Goal: Information Seeking & Learning: Find specific fact

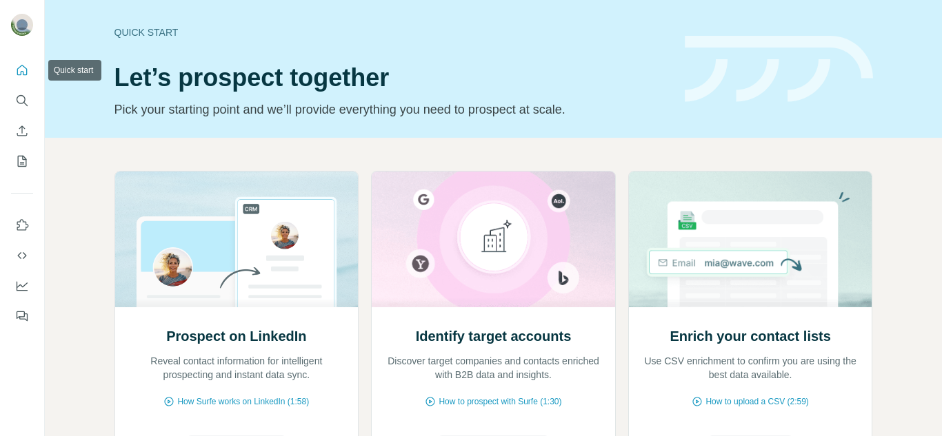
click at [26, 59] on button "Quick start" at bounding box center [22, 70] width 22 height 25
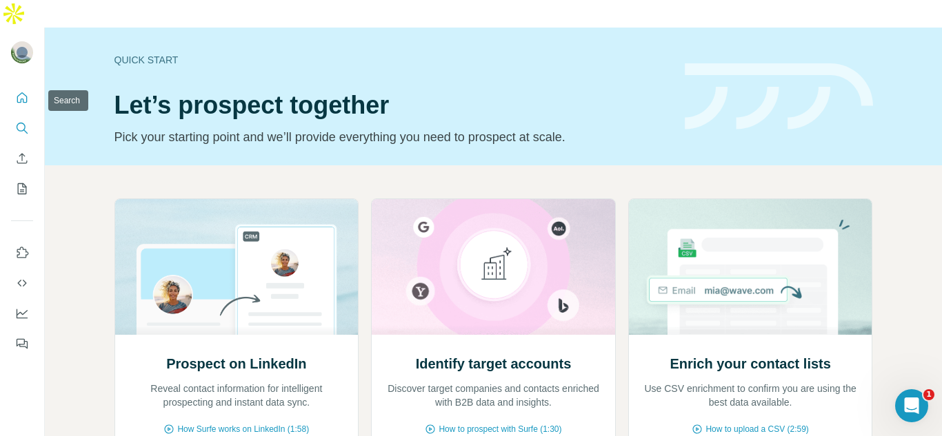
click at [24, 121] on icon "Search" at bounding box center [22, 128] width 14 height 14
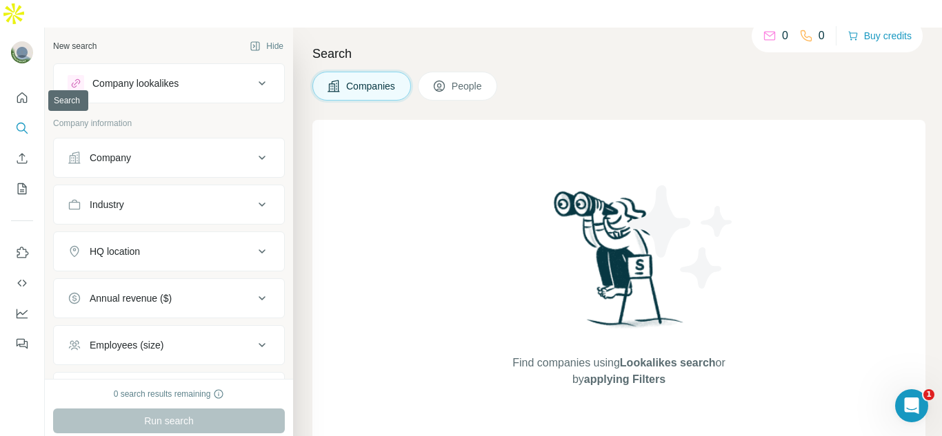
click at [24, 121] on icon "Search" at bounding box center [22, 128] width 14 height 14
click at [216, 75] on div "Company lookalikes" at bounding box center [161, 83] width 186 height 17
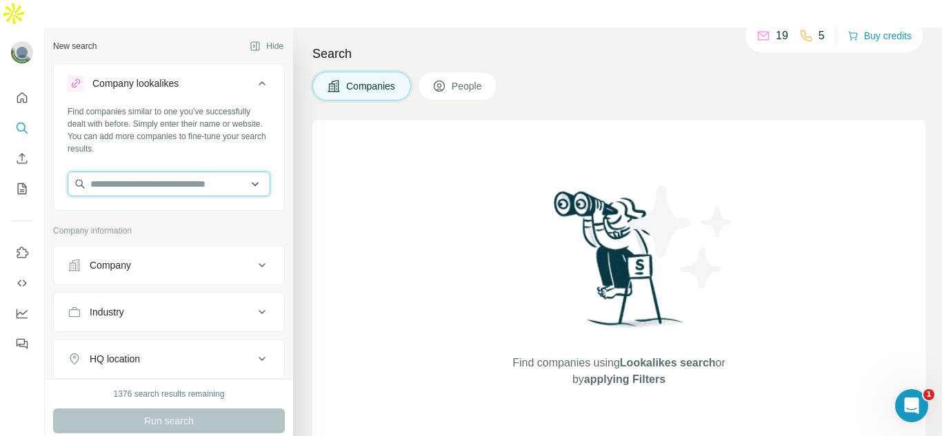
click at [178, 172] on input "text" at bounding box center [169, 184] width 203 height 25
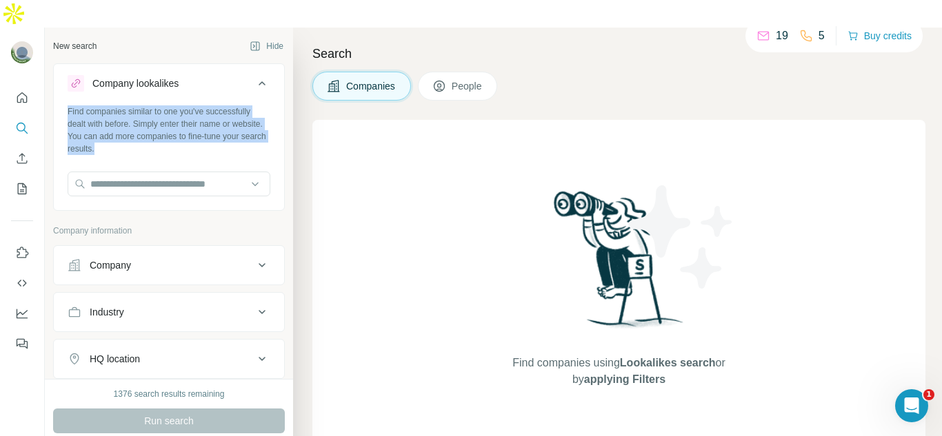
drag, startPoint x: 68, startPoint y: 84, endPoint x: 222, endPoint y: 124, distance: 158.8
click at [222, 124] on div "Find companies similar to one you've successfully dealt with before. Simply ent…" at bounding box center [169, 130] width 203 height 50
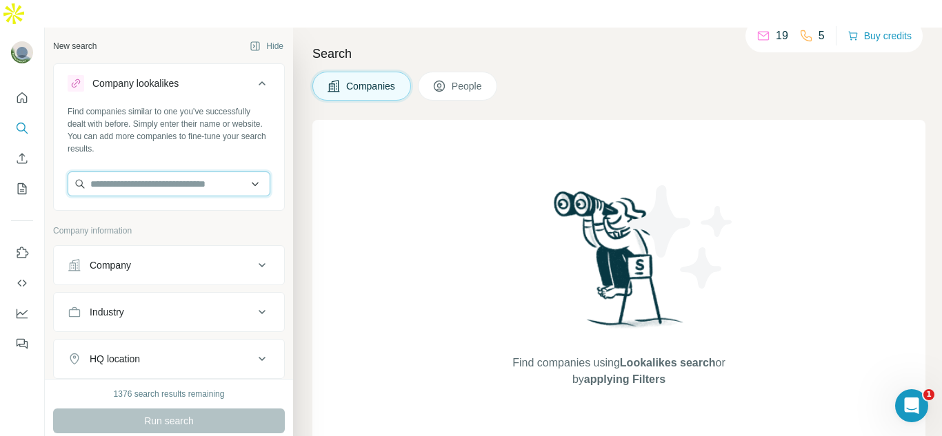
click at [119, 172] on input "text" at bounding box center [169, 184] width 203 height 25
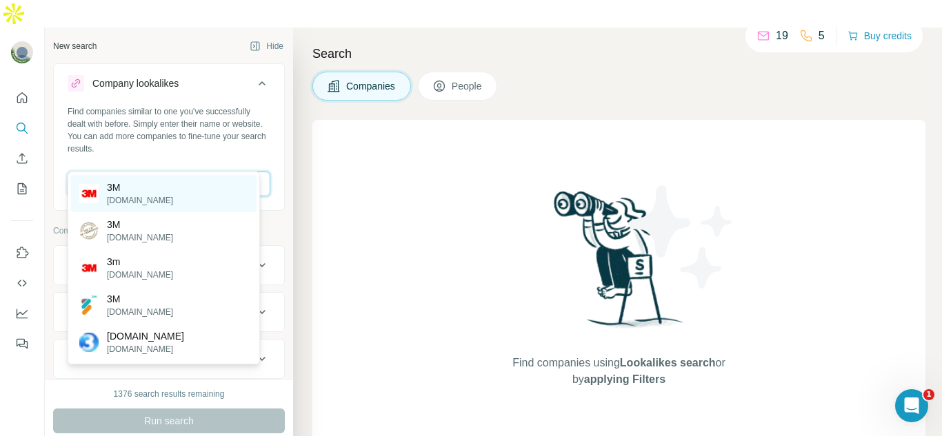
type input "**"
click at [132, 203] on p "[DOMAIN_NAME]" at bounding box center [140, 200] width 66 height 12
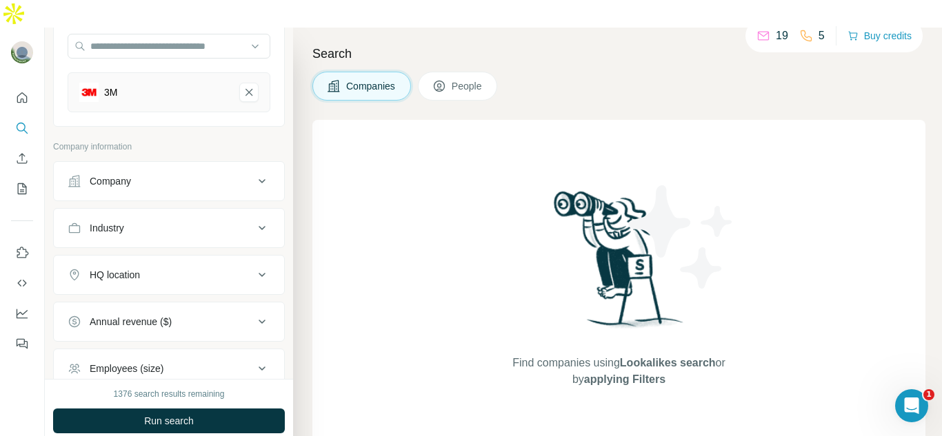
scroll to position [139, 0]
click at [161, 174] on div "Company" at bounding box center [161, 181] width 186 height 14
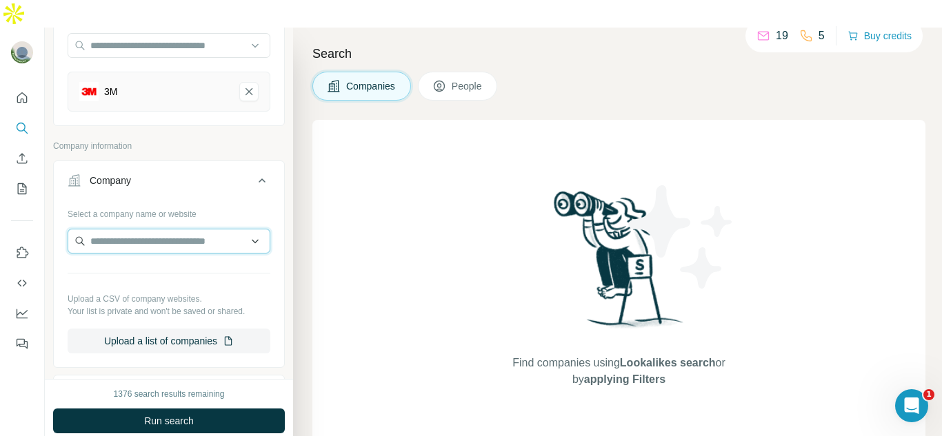
click at [150, 229] on input "text" at bounding box center [169, 241] width 203 height 25
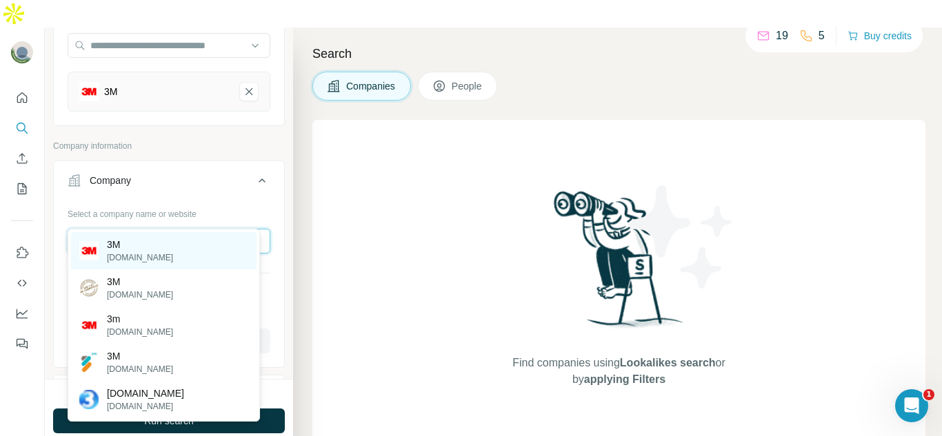
type input "**"
click at [135, 252] on p "[DOMAIN_NAME]" at bounding box center [140, 258] width 66 height 12
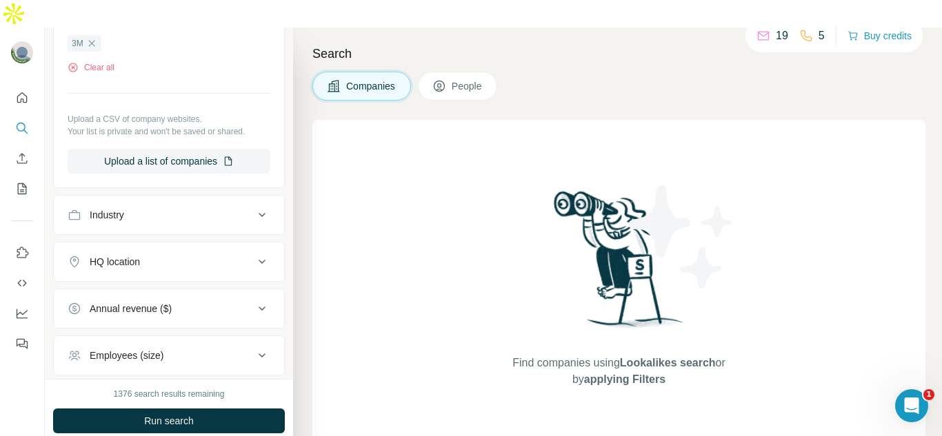
scroll to position [449, 0]
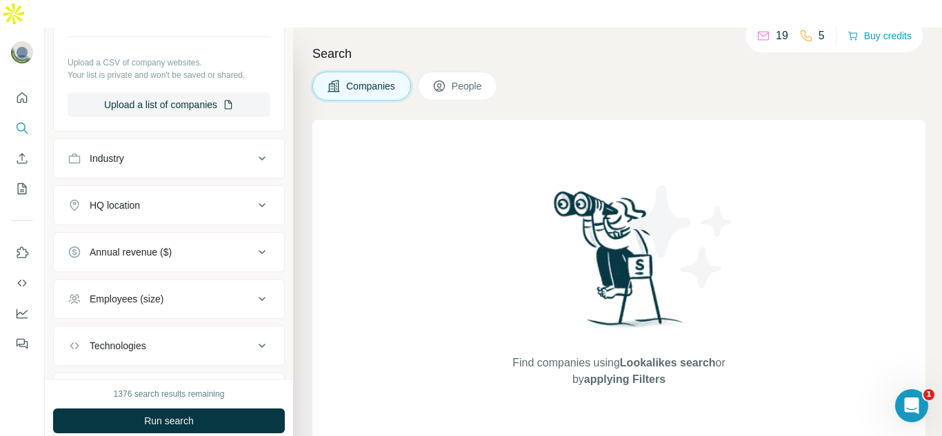
click at [183, 189] on button "HQ location" at bounding box center [169, 205] width 230 height 33
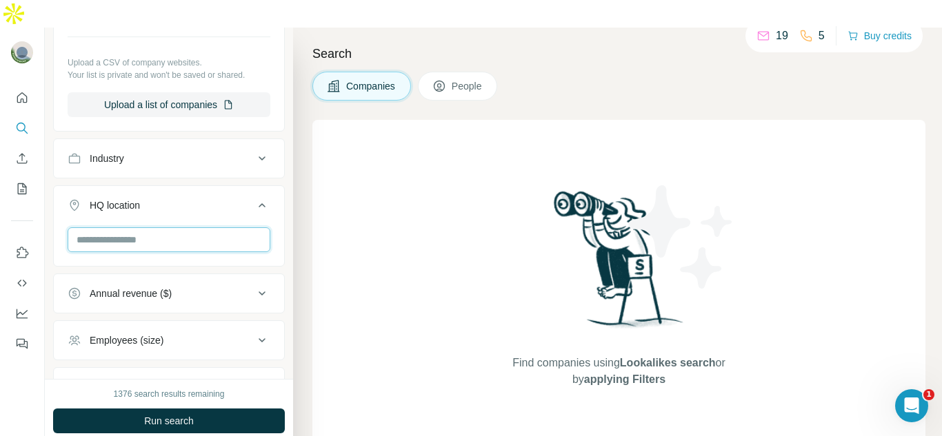
click at [151, 227] on input "text" at bounding box center [169, 239] width 203 height 25
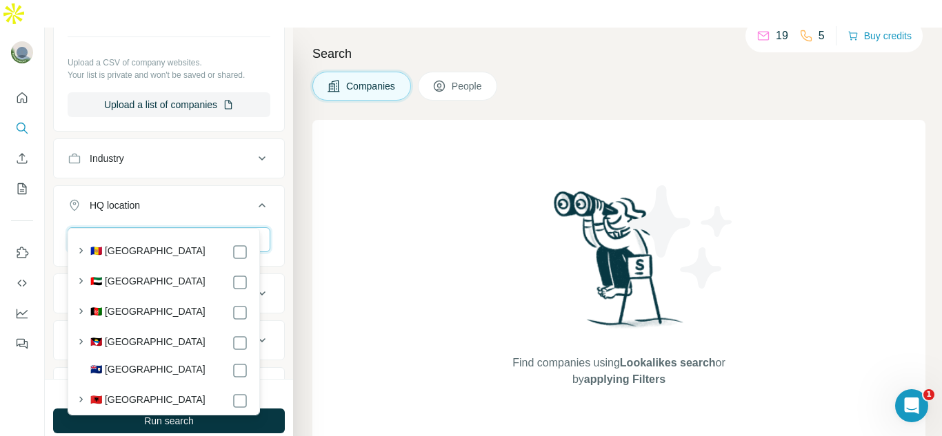
type input "*"
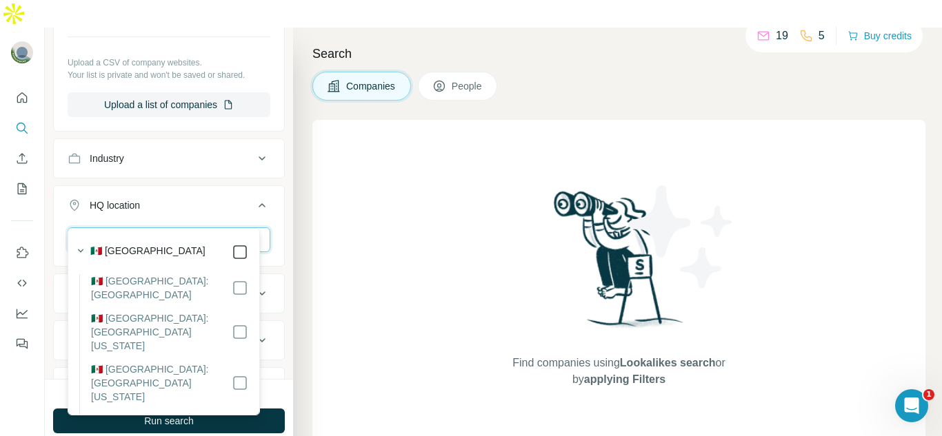
type input "****"
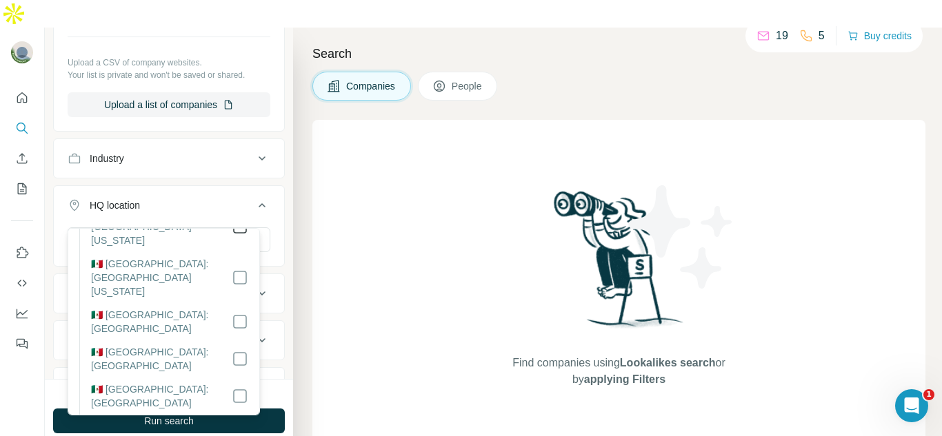
scroll to position [107, 0]
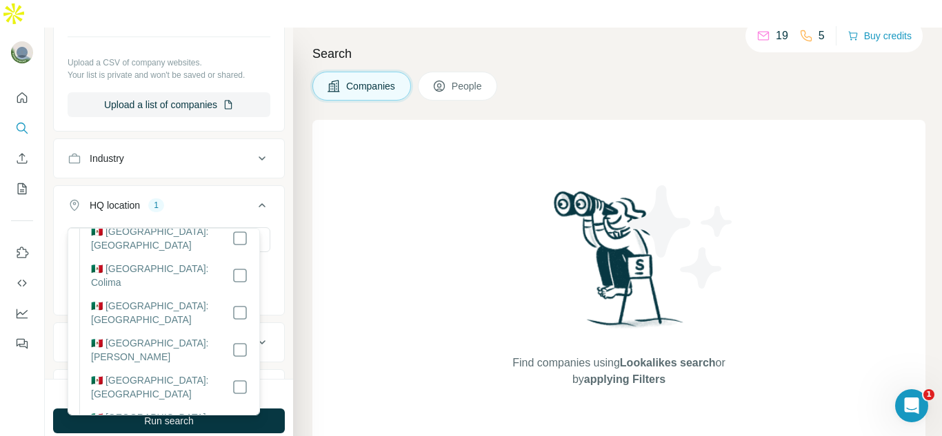
scroll to position [338, 0]
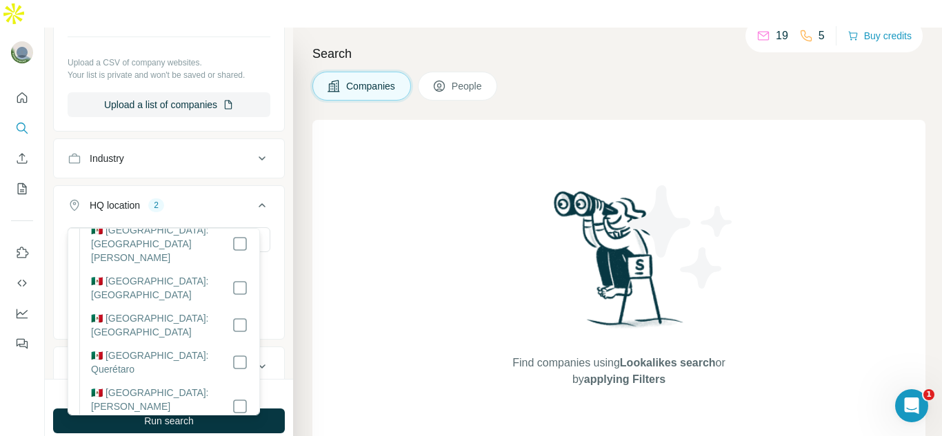
scroll to position [780, 0]
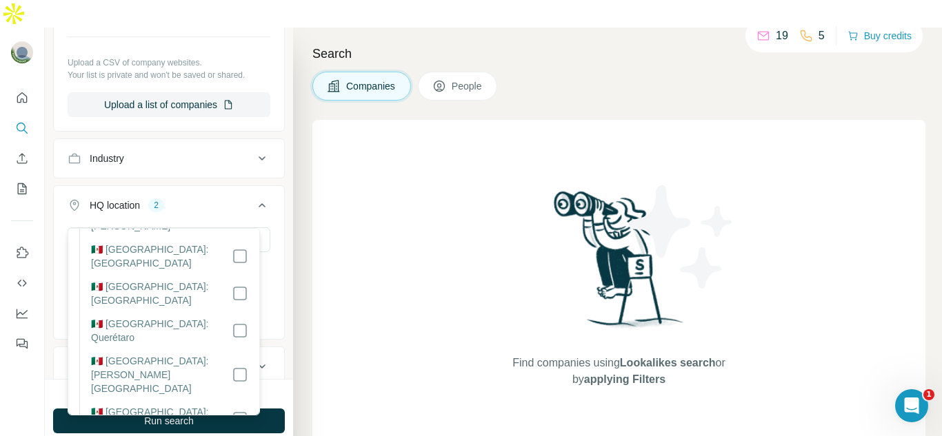
click at [196, 142] on button "Industry" at bounding box center [169, 158] width 230 height 33
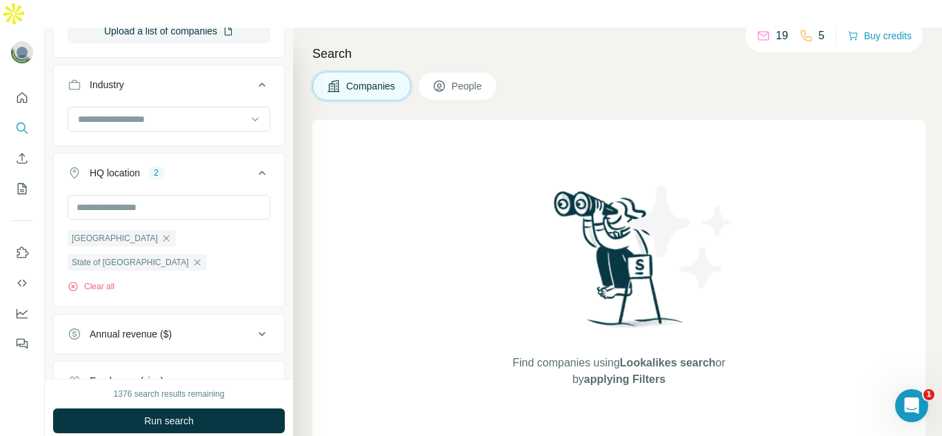
scroll to position [510, 0]
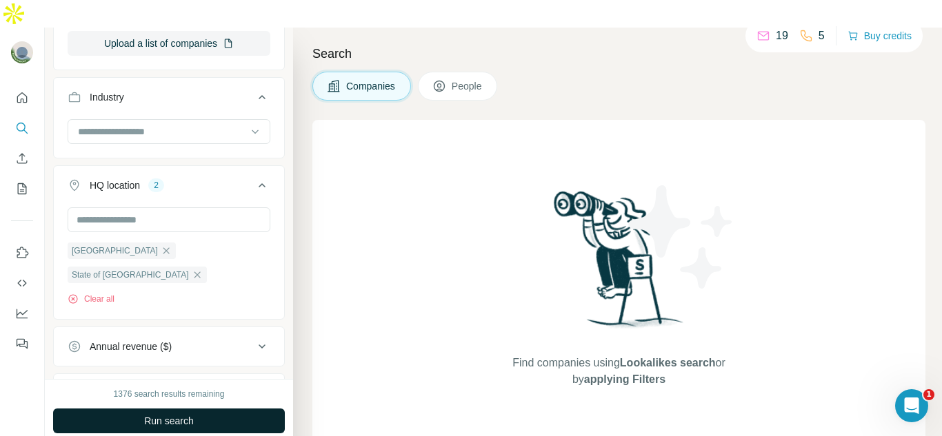
click at [155, 414] on span "Run search" at bounding box center [169, 421] width 50 height 14
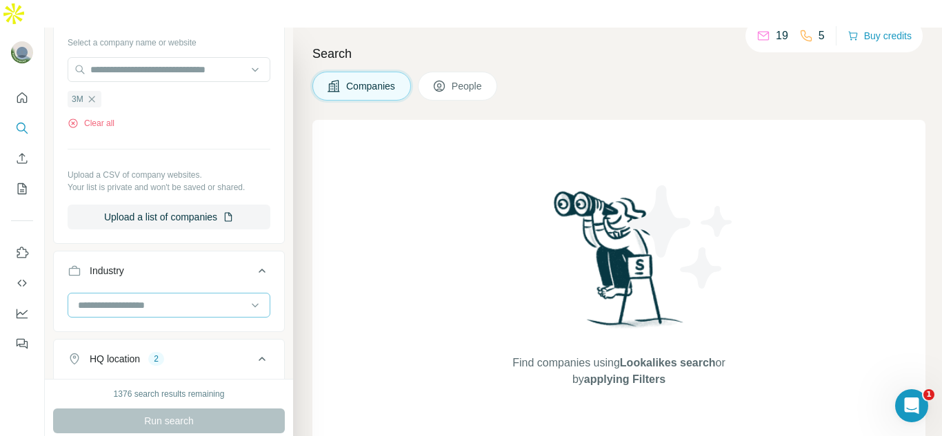
scroll to position [376, 0]
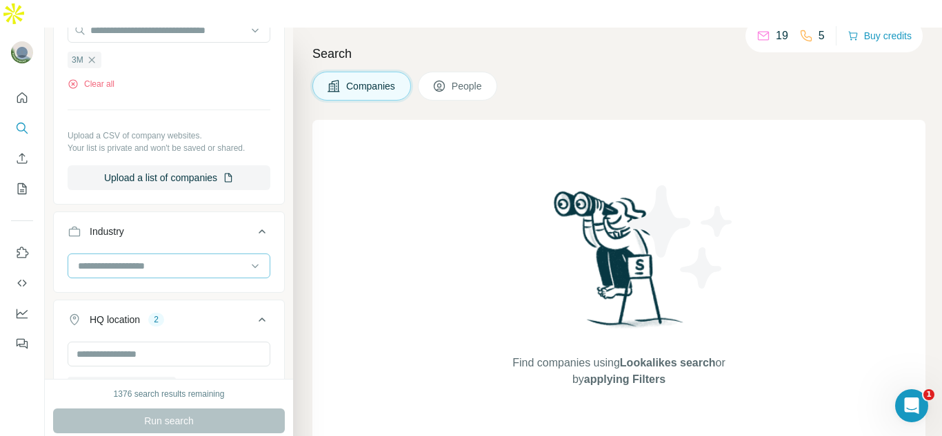
click at [180, 258] on input at bounding box center [162, 265] width 170 height 15
type input "*"
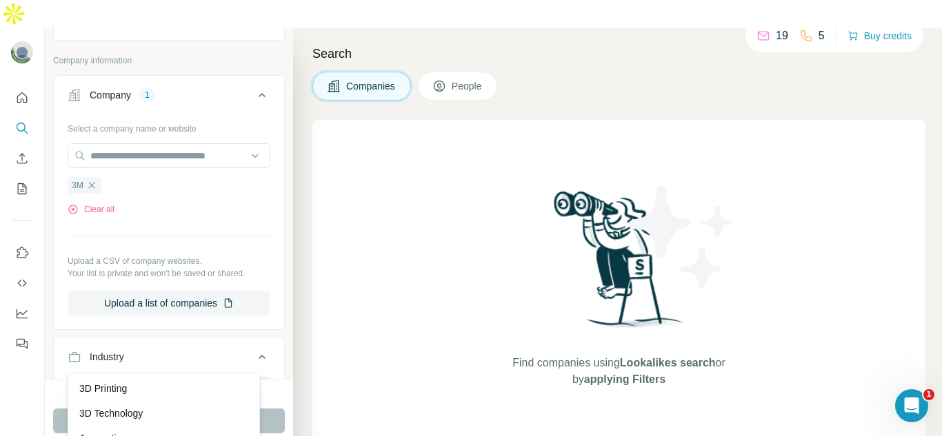
scroll to position [250, 0]
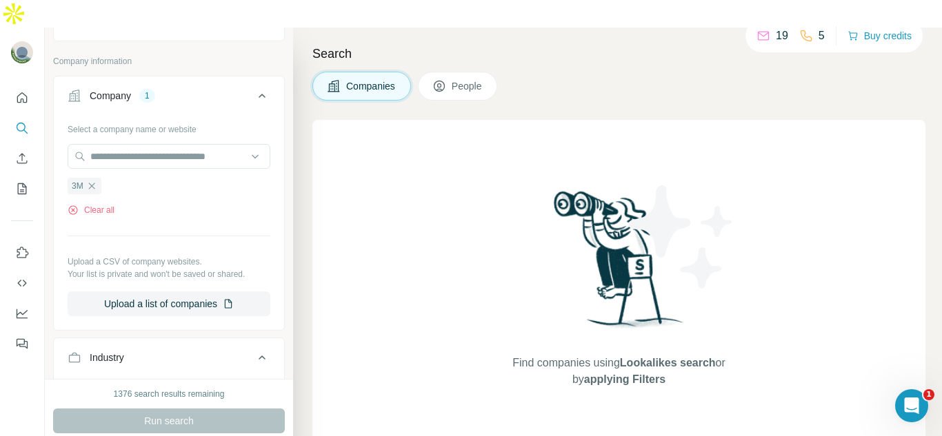
click at [149, 176] on div "3M Clear all" at bounding box center [169, 193] width 203 height 48
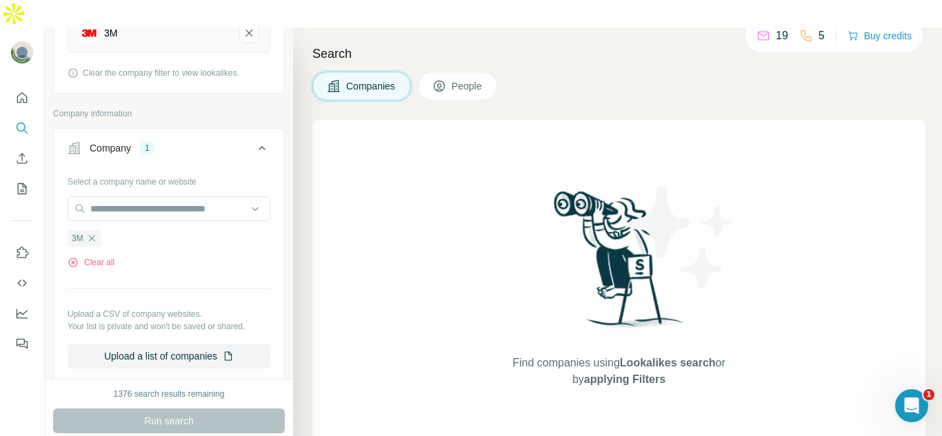
click at [171, 409] on div "Run search" at bounding box center [169, 421] width 232 height 25
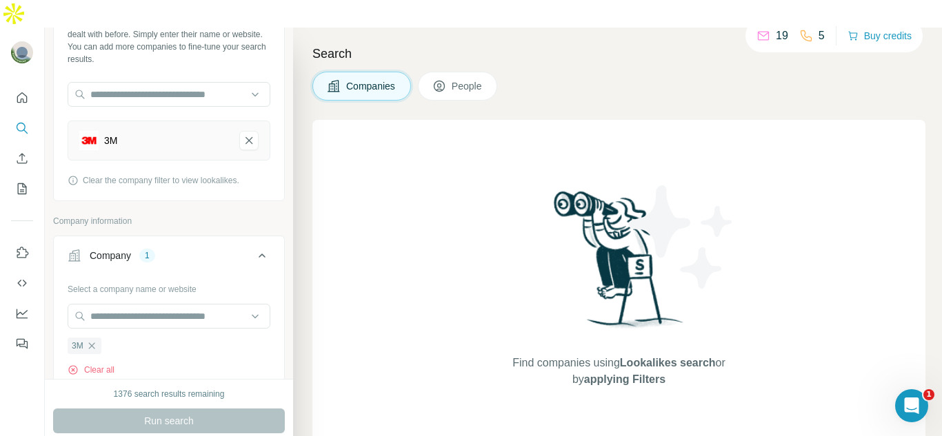
scroll to position [88, 0]
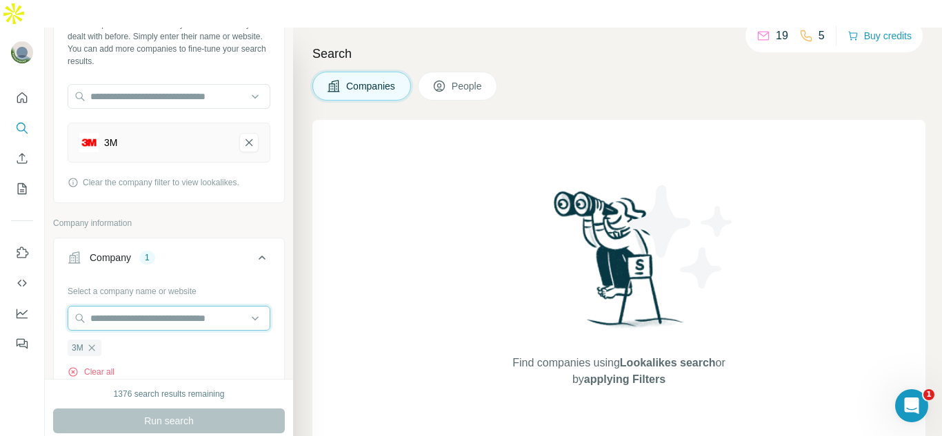
click at [163, 306] on input "text" at bounding box center [169, 318] width 203 height 25
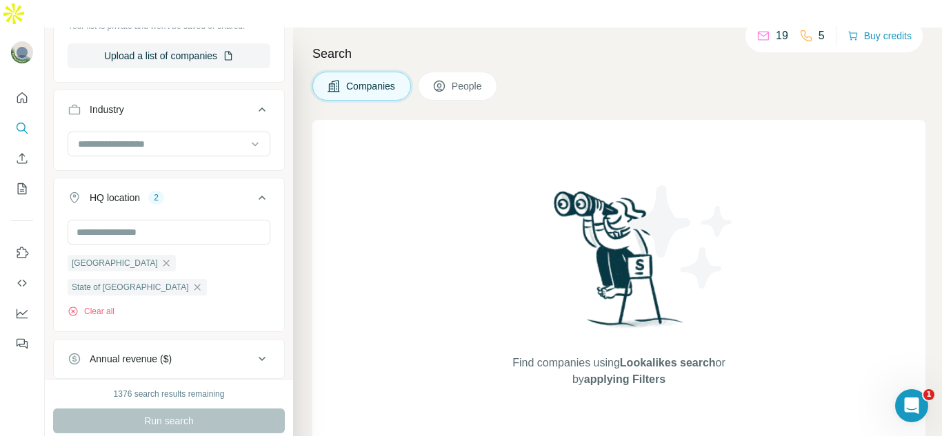
scroll to position [500, 0]
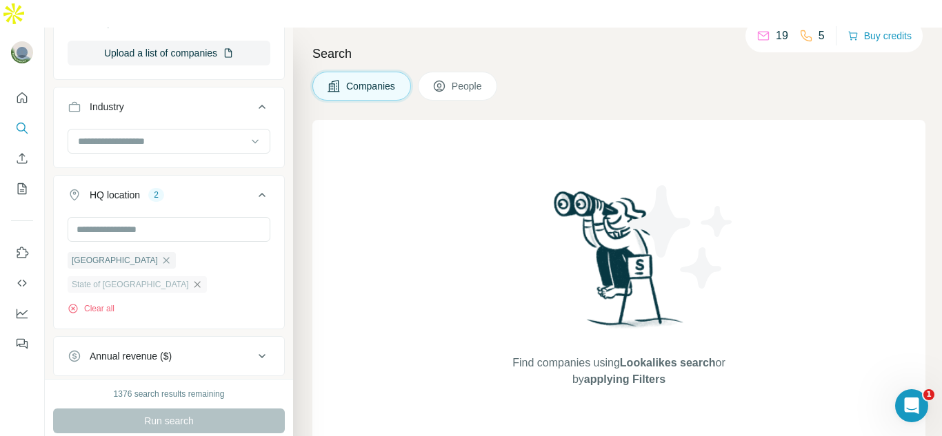
click at [203, 279] on icon "button" at bounding box center [197, 284] width 11 height 11
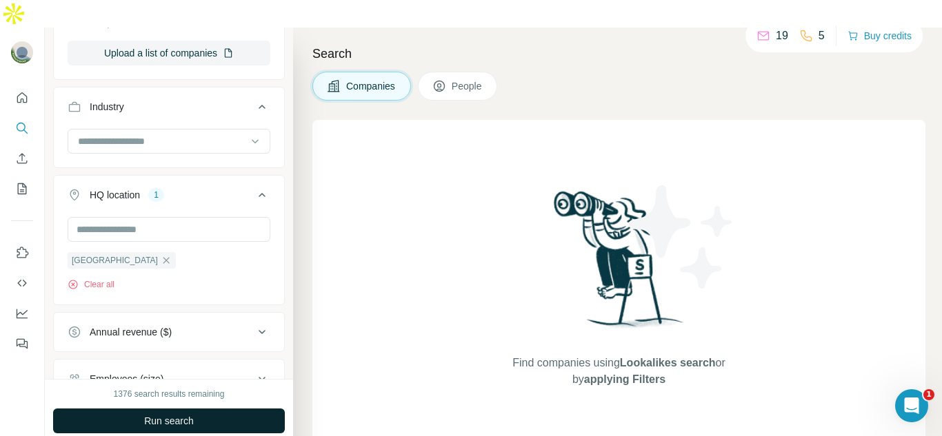
click at [205, 409] on button "Run search" at bounding box center [169, 421] width 232 height 25
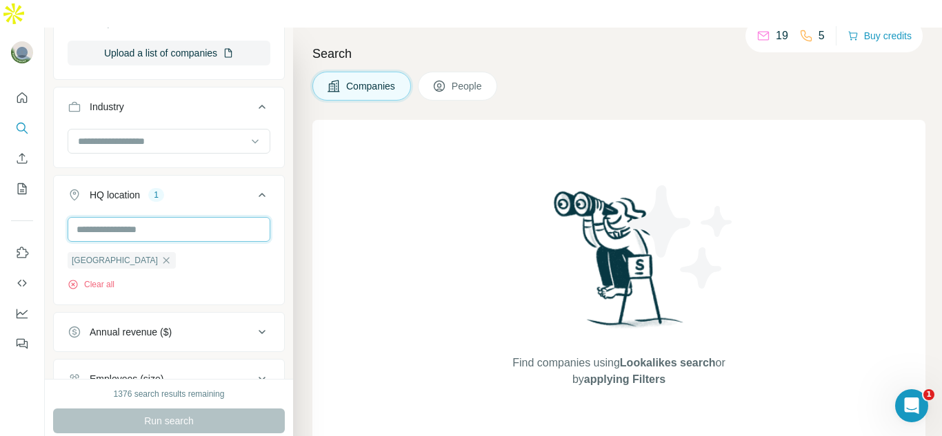
click at [134, 217] on input "text" at bounding box center [169, 229] width 203 height 25
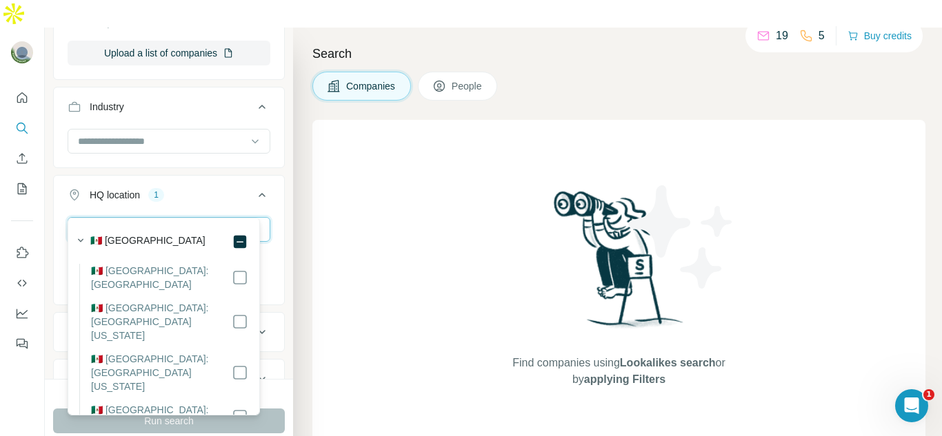
type input "***"
click at [134, 236] on label "🇲🇽 [GEOGRAPHIC_DATA]" at bounding box center [147, 242] width 115 height 17
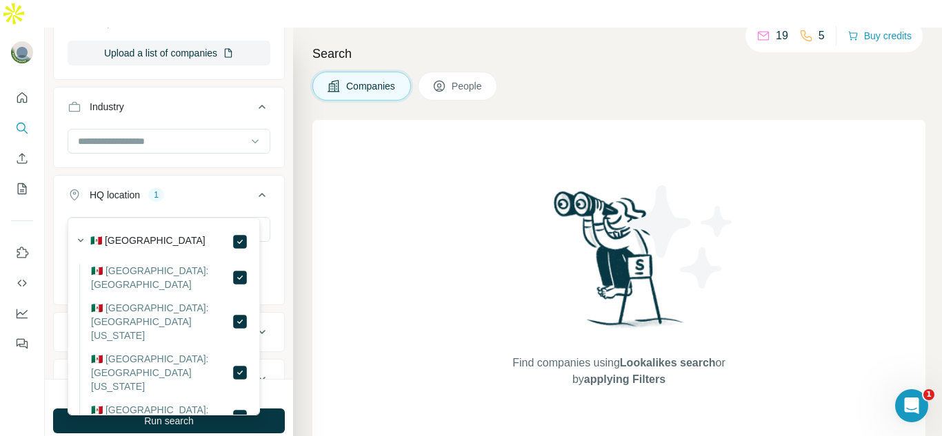
click at [193, 188] on div "HQ location 1" at bounding box center [161, 195] width 186 height 14
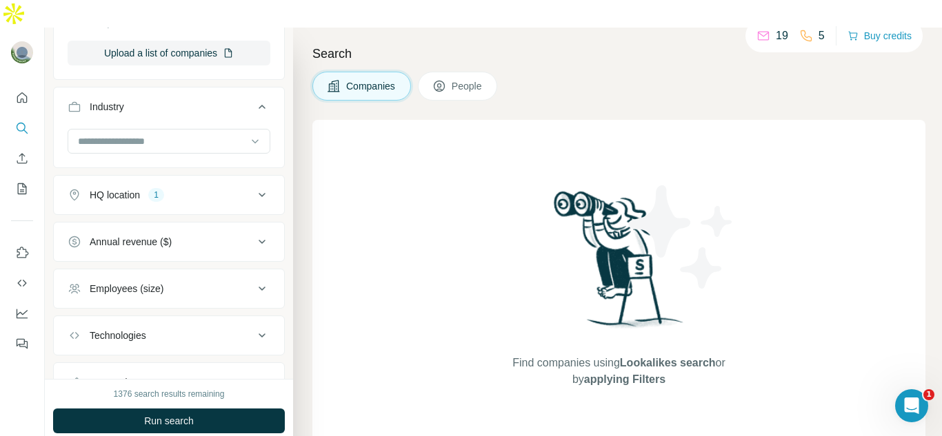
click at [193, 188] on div "HQ location 1" at bounding box center [161, 195] width 186 height 14
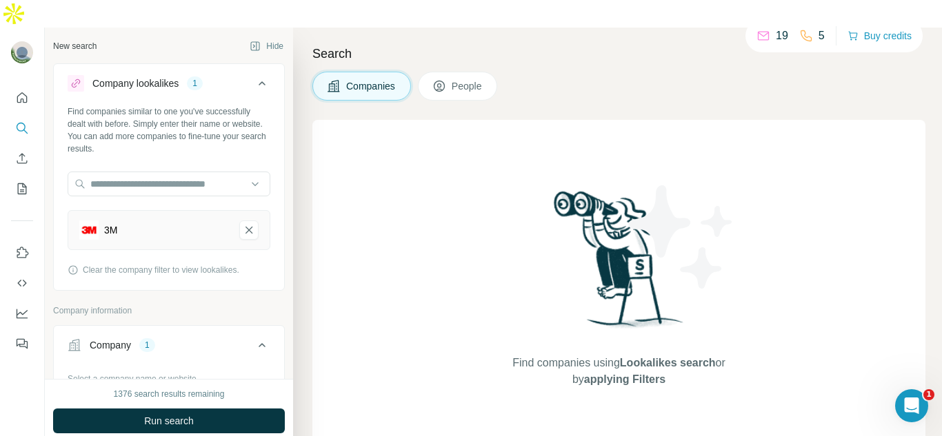
scroll to position [144, 0]
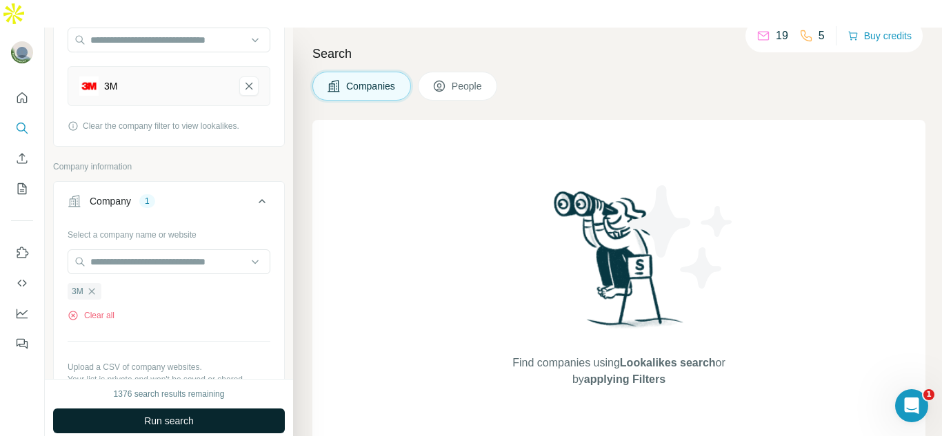
click at [177, 414] on span "Run search" at bounding box center [169, 421] width 50 height 14
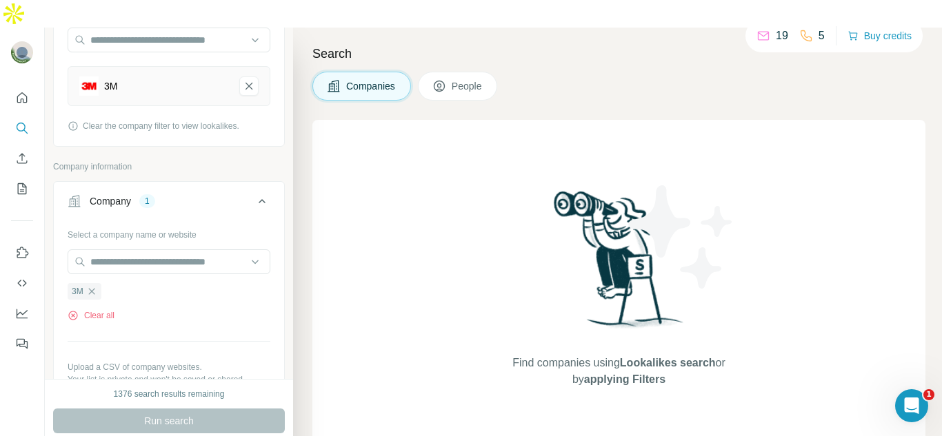
click at [469, 79] on span "People" at bounding box center [468, 86] width 32 height 14
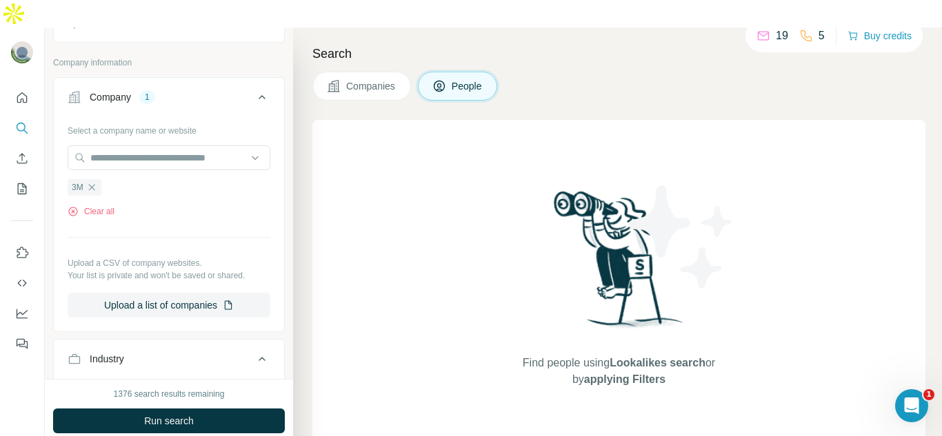
scroll to position [464, 0]
click at [88, 181] on icon "button" at bounding box center [91, 186] width 11 height 11
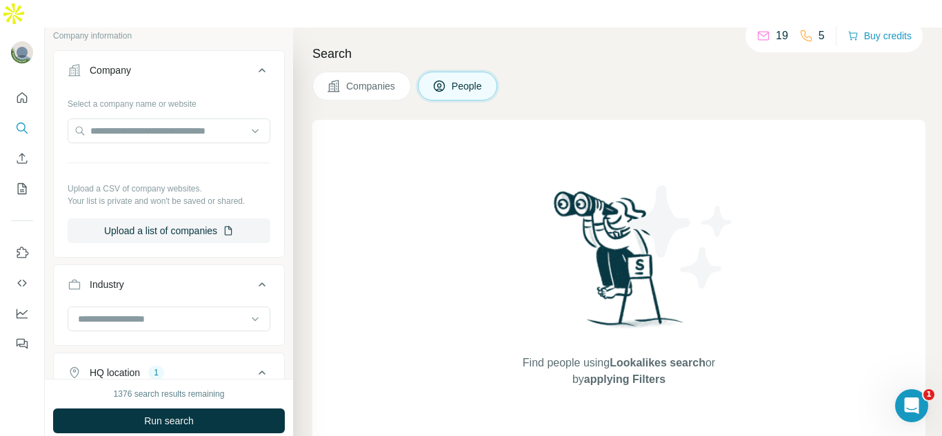
scroll to position [438, 0]
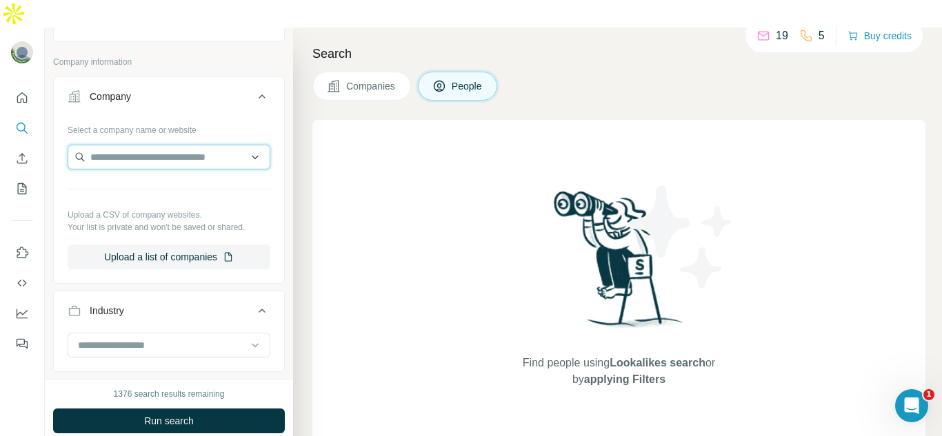
click at [119, 145] on input "text" at bounding box center [169, 157] width 203 height 25
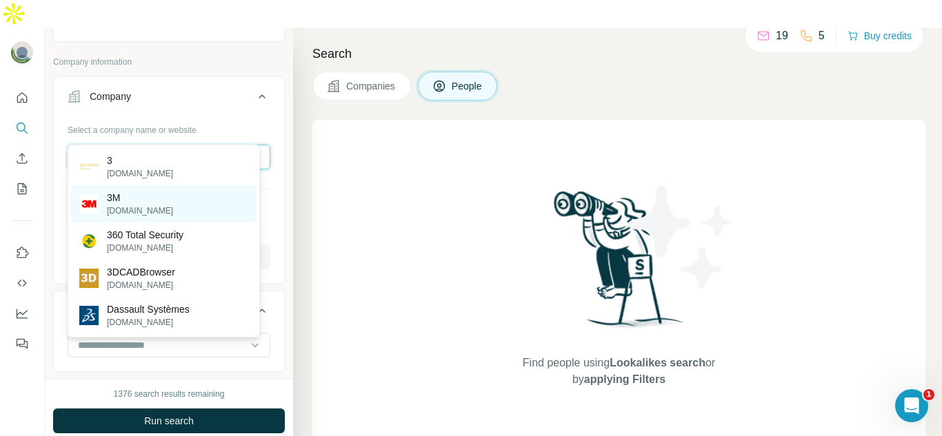
type input "*"
click at [148, 207] on div "3M [DOMAIN_NAME]" at bounding box center [163, 203] width 185 height 37
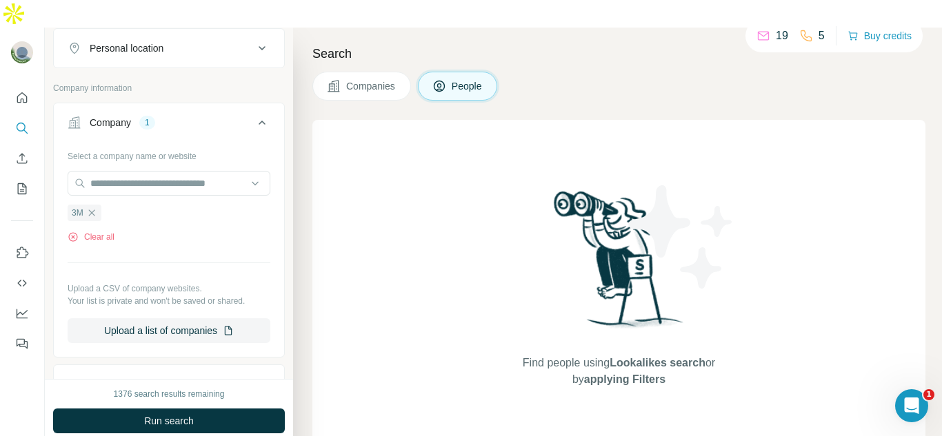
scroll to position [464, 0]
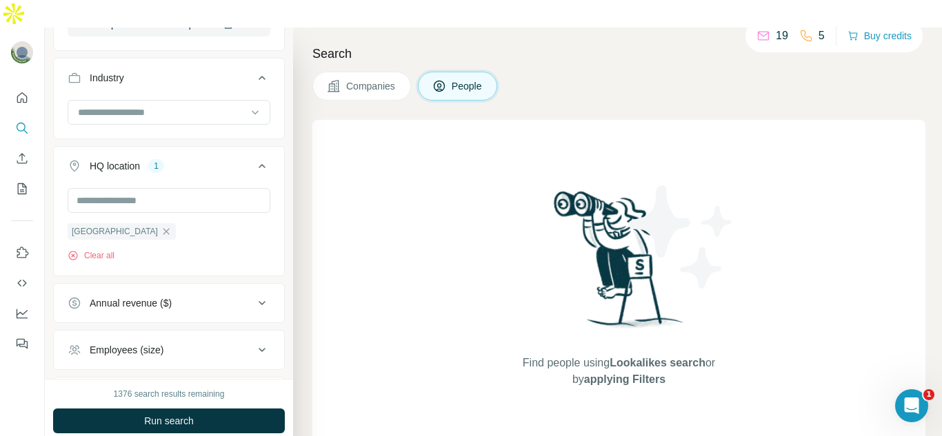
scroll to position [748, 0]
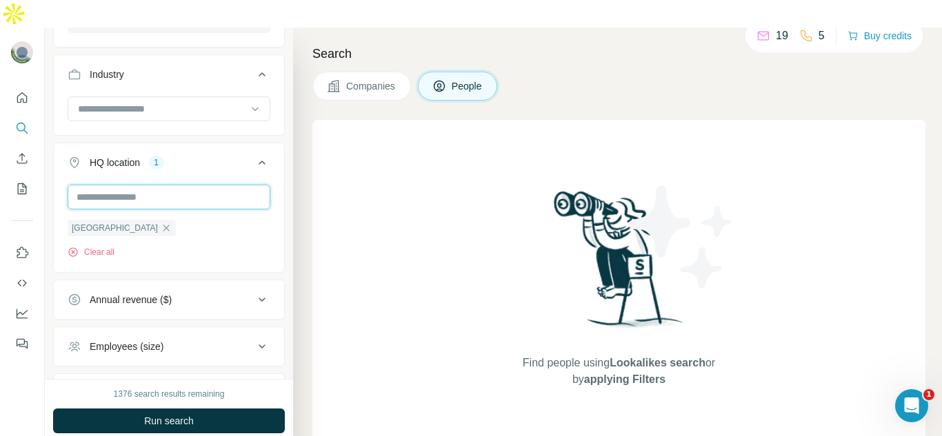
click at [128, 185] on input "text" at bounding box center [169, 197] width 203 height 25
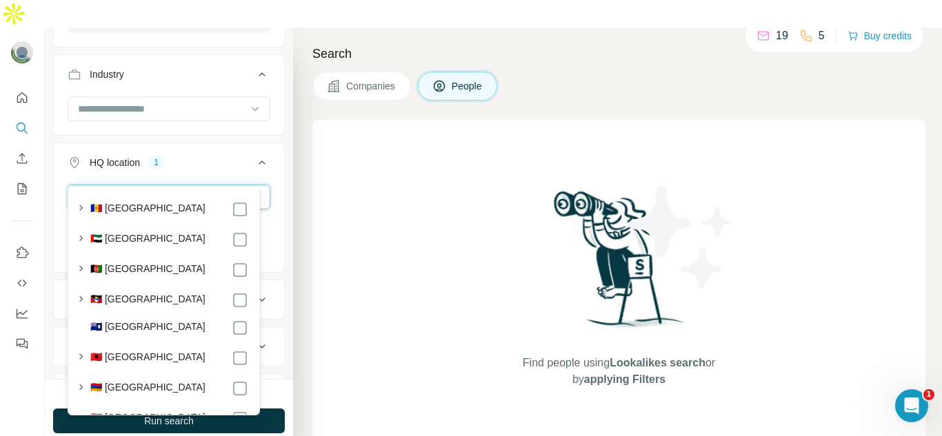
type input "*"
click at [211, 156] on div "HQ location 1" at bounding box center [161, 163] width 186 height 14
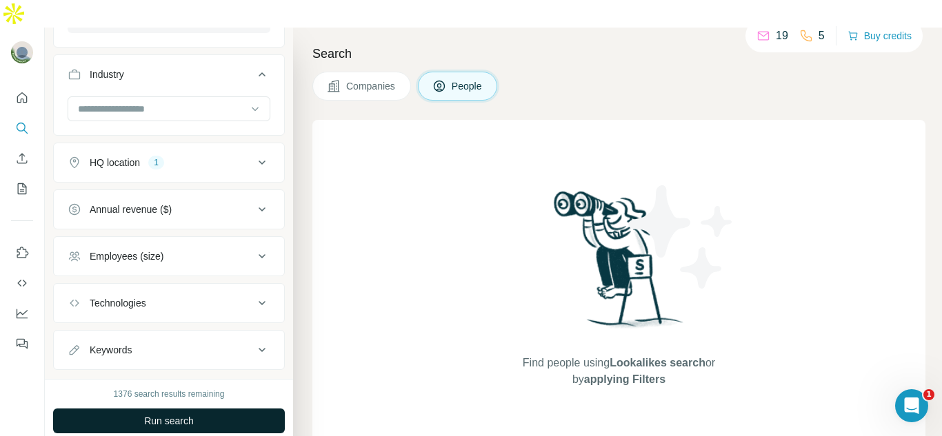
click at [158, 414] on span "Run search" at bounding box center [169, 421] width 50 height 14
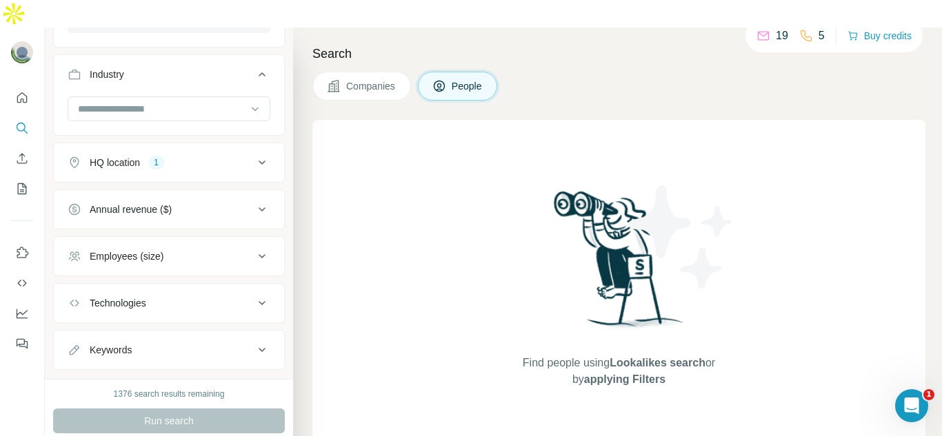
click at [127, 388] on div "1376 search results remaining" at bounding box center [169, 394] width 111 height 12
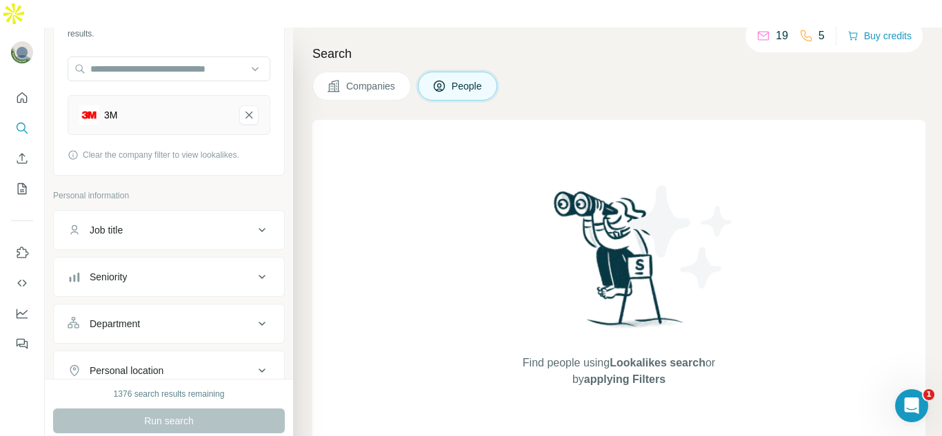
scroll to position [0, 0]
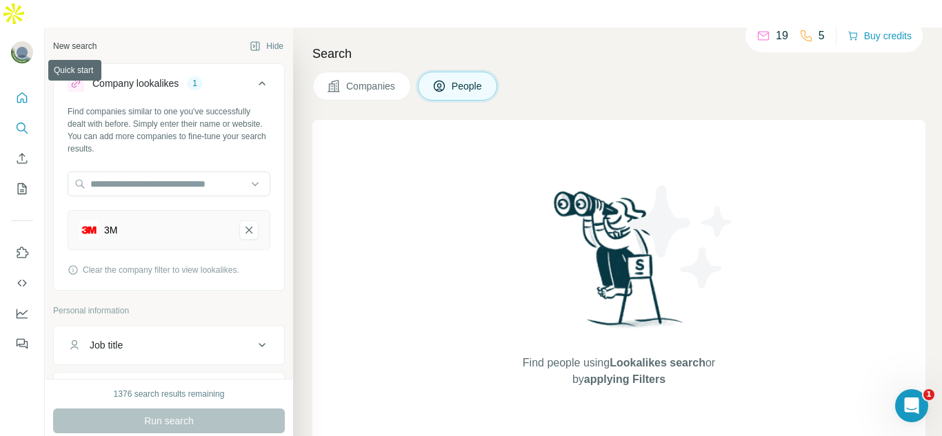
click at [16, 85] on button "Quick start" at bounding box center [22, 97] width 22 height 25
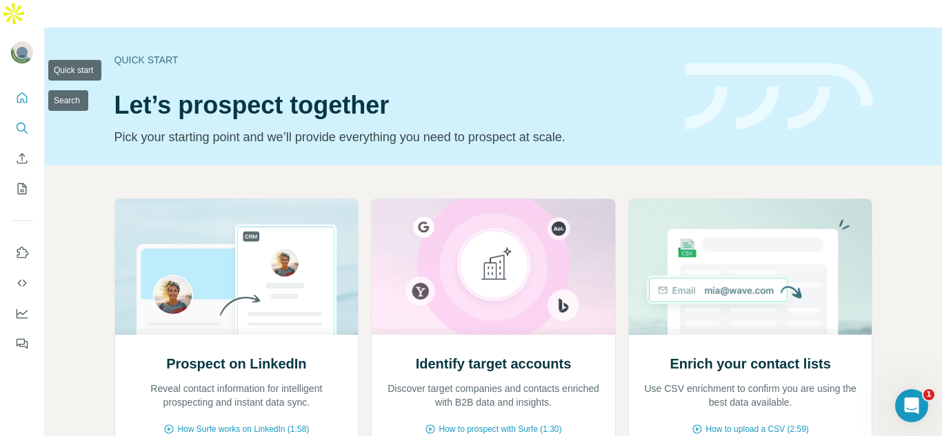
click at [23, 121] on icon "Search" at bounding box center [22, 128] width 14 height 14
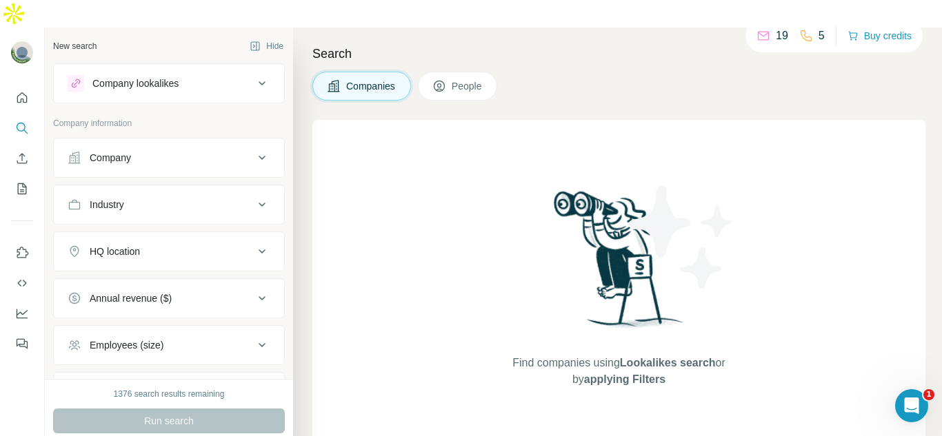
click at [160, 141] on button "Company" at bounding box center [169, 157] width 230 height 33
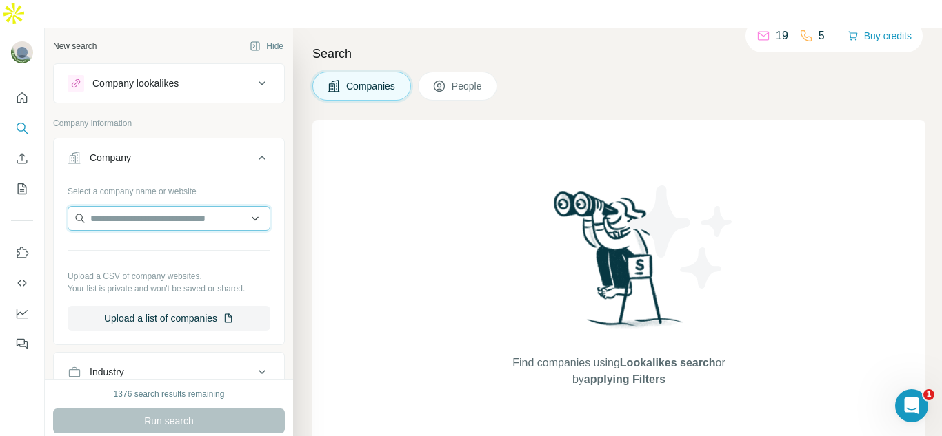
click at [145, 206] on input "text" at bounding box center [169, 218] width 203 height 25
type input "*"
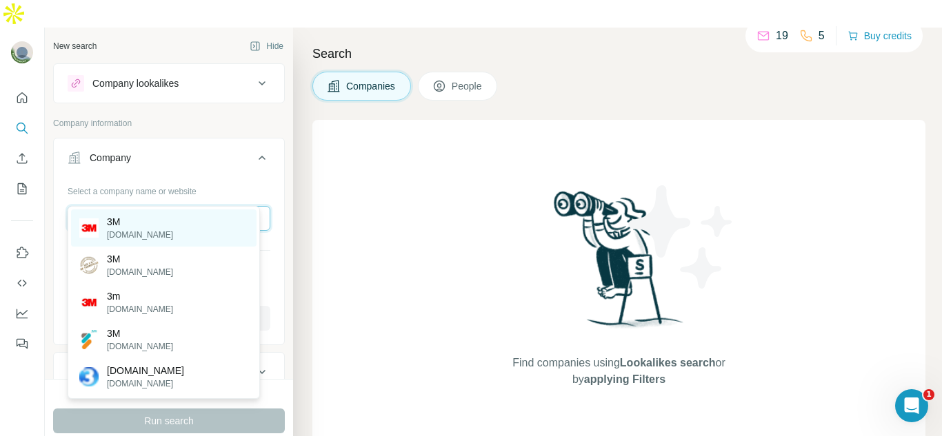
type input "**"
click at [144, 221] on div "3M [DOMAIN_NAME]" at bounding box center [163, 228] width 185 height 37
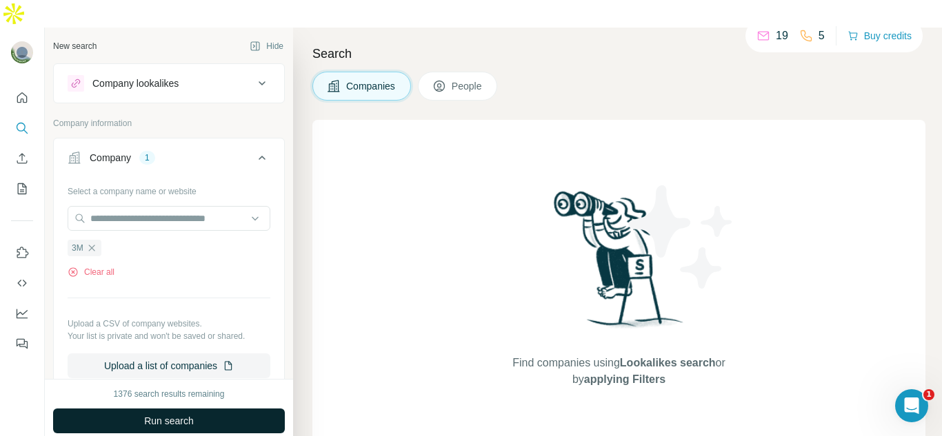
click at [159, 409] on button "Run search" at bounding box center [169, 421] width 232 height 25
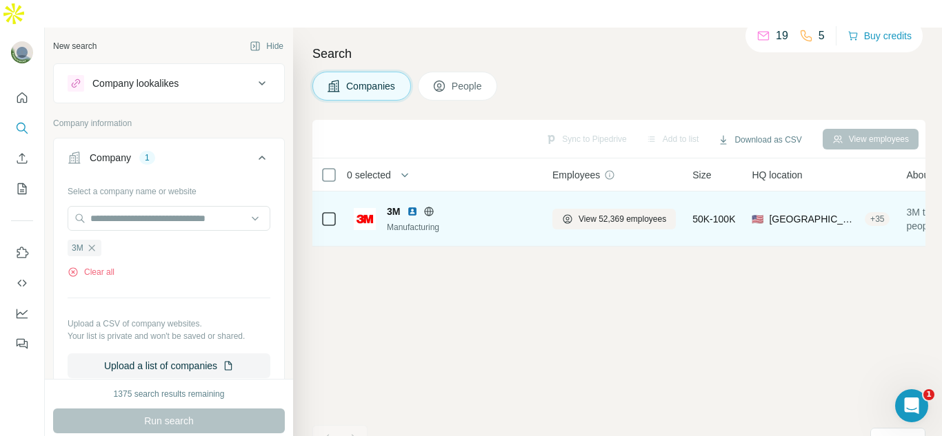
click at [470, 205] on div "3M" at bounding box center [461, 212] width 149 height 14
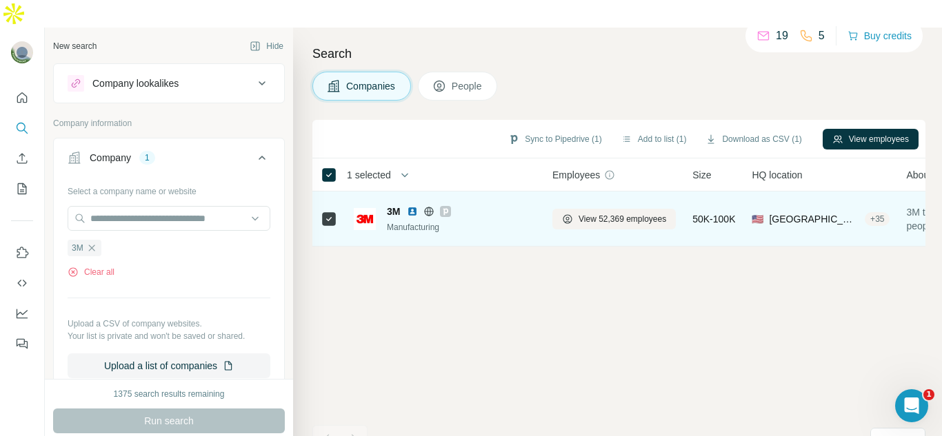
click at [362, 208] on img at bounding box center [365, 219] width 22 height 22
click at [393, 205] on span "3M" at bounding box center [393, 212] width 13 height 14
click at [372, 208] on img at bounding box center [365, 219] width 22 height 22
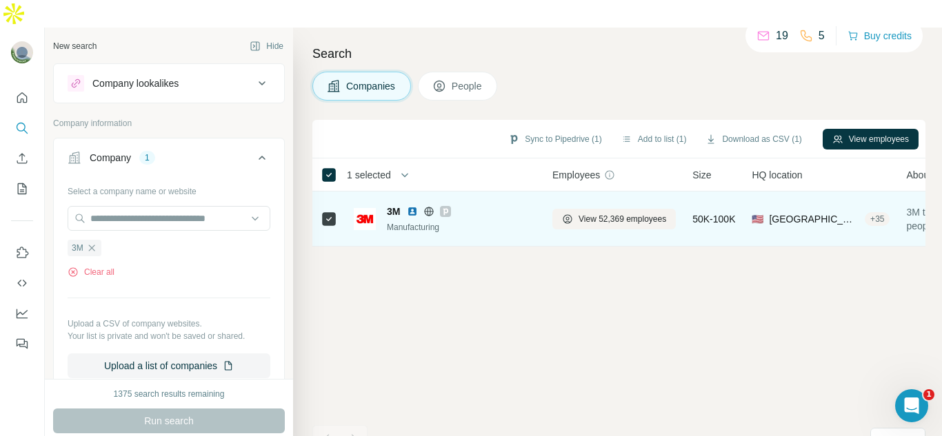
click at [372, 208] on img at bounding box center [365, 219] width 22 height 22
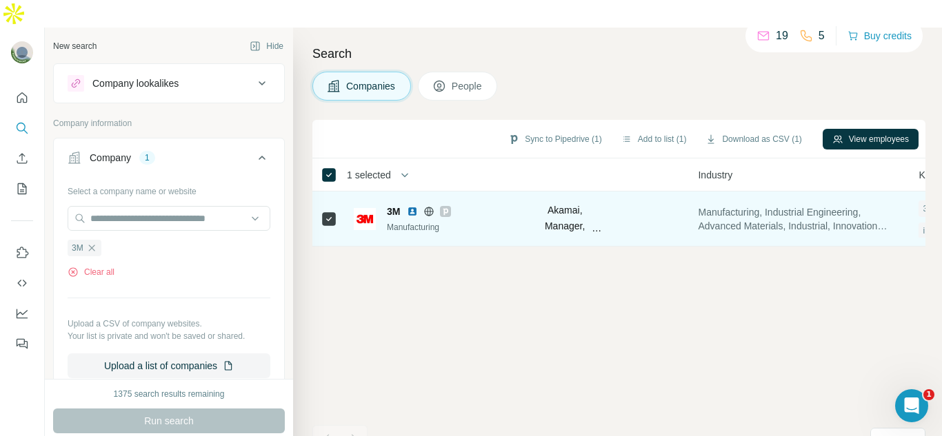
scroll to position [0, 1084]
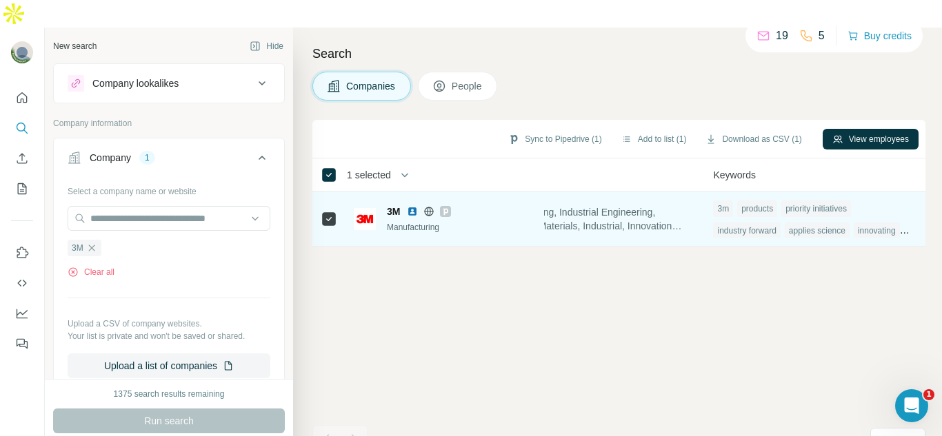
click at [650, 205] on span "Manufacturing, Industrial Engineering, Advanced Materials, Industrial, Innovati…" at bounding box center [594, 219] width 204 height 28
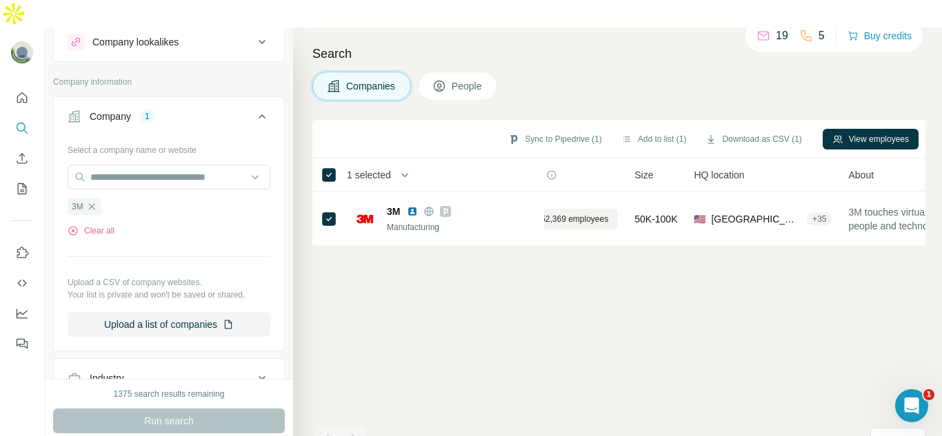
scroll to position [42, 0]
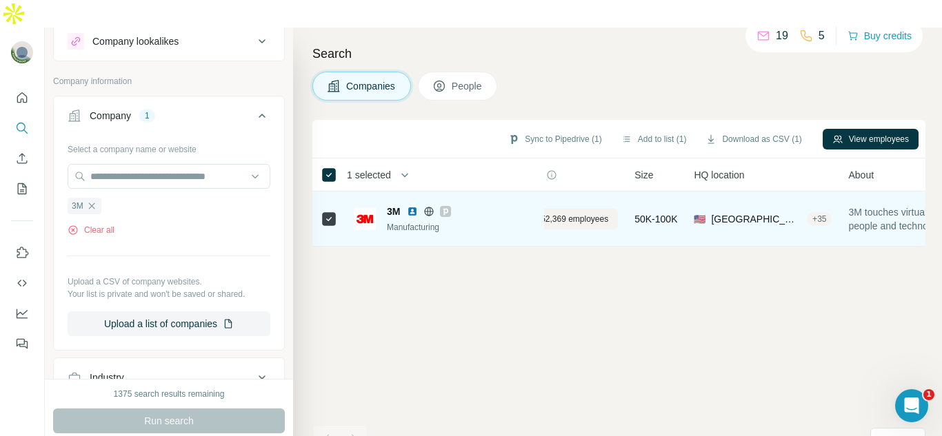
click at [364, 208] on img at bounding box center [365, 219] width 22 height 22
click at [424, 206] on div at bounding box center [429, 211] width 44 height 11
click at [414, 206] on img at bounding box center [412, 211] width 11 height 11
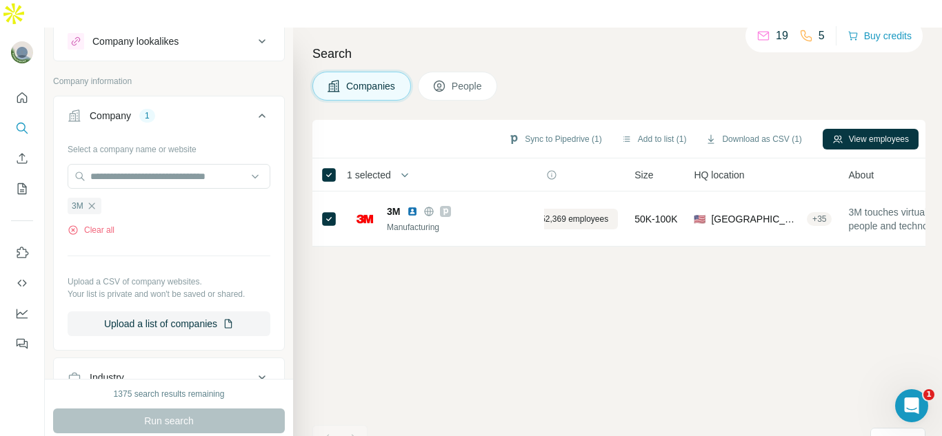
scroll to position [0, 0]
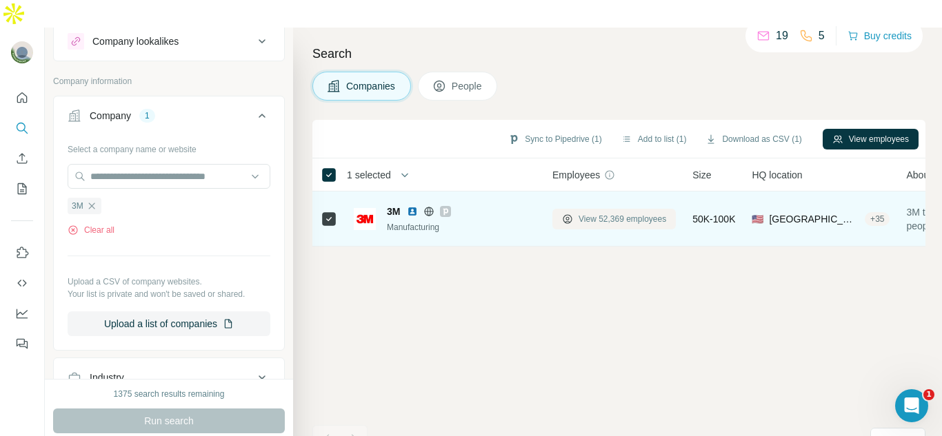
click at [612, 209] on button "View 52,369 employees" at bounding box center [613, 219] width 123 height 21
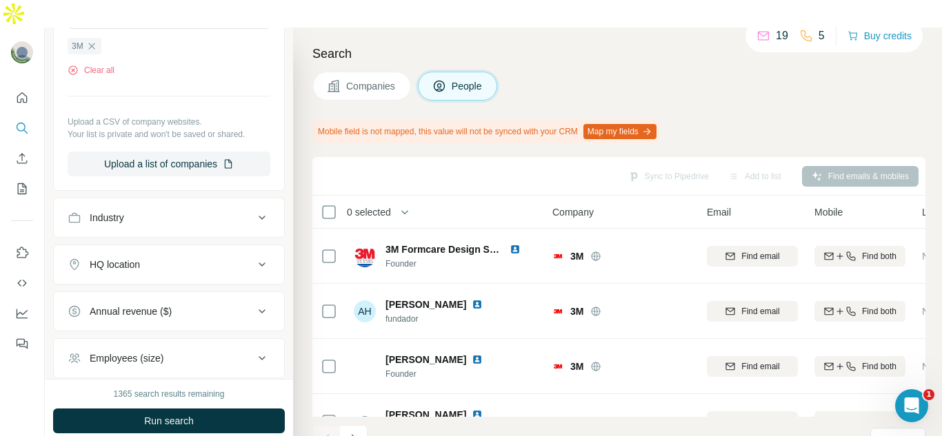
scroll to position [531, 0]
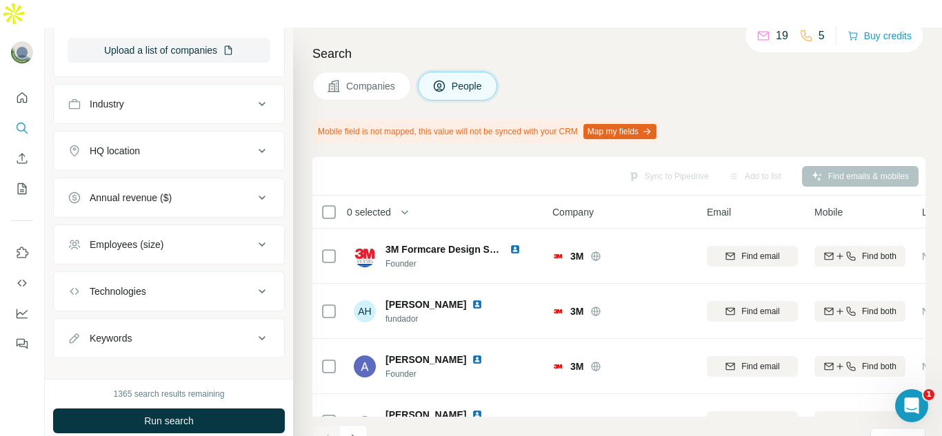
click at [203, 144] on div "HQ location" at bounding box center [161, 151] width 186 height 14
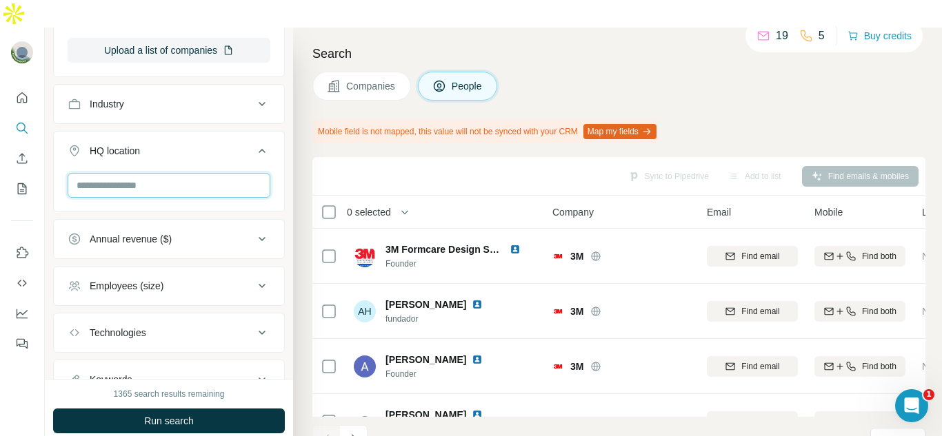
click at [183, 173] on input "text" at bounding box center [169, 185] width 203 height 25
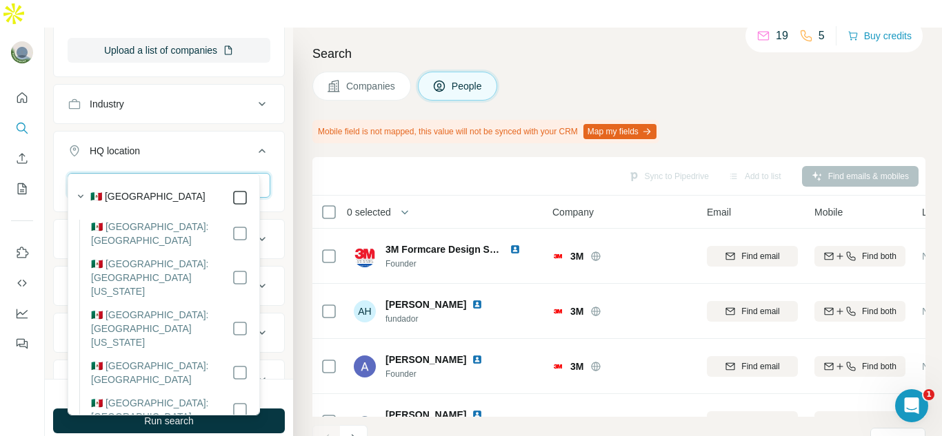
type input "***"
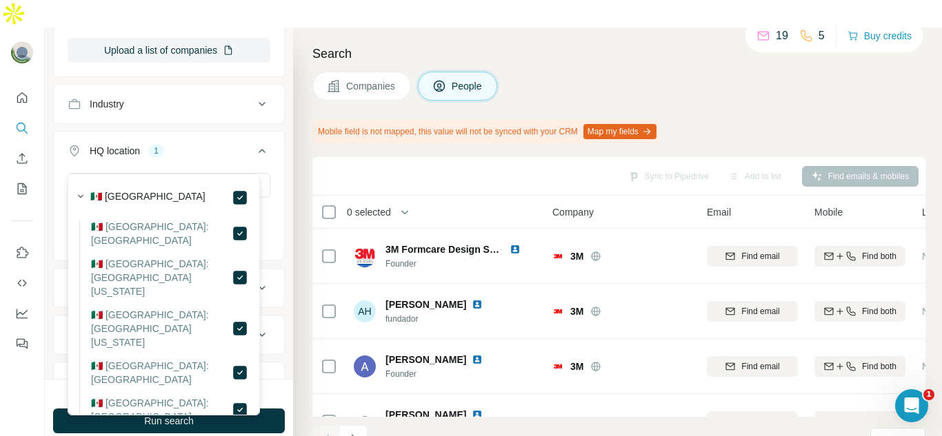
click at [296, 305] on div "Search Companies People Mobile field is not mapped, this value will not be sync…" at bounding box center [617, 246] width 649 height 436
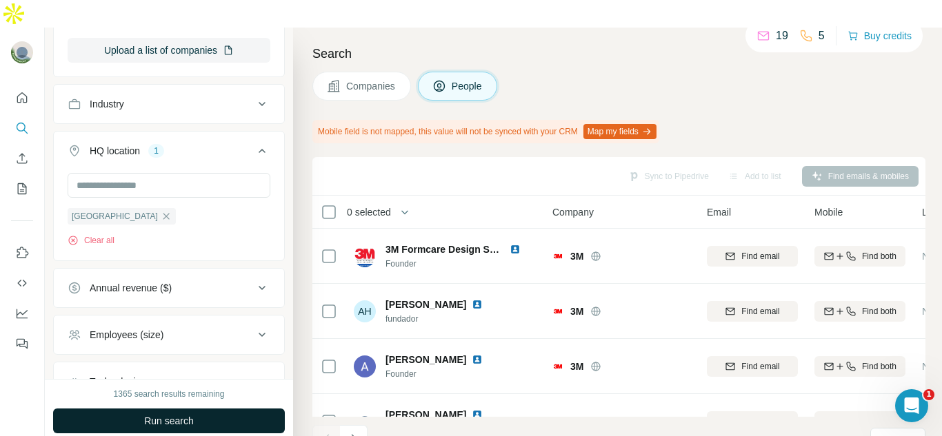
click at [219, 409] on button "Run search" at bounding box center [169, 421] width 232 height 25
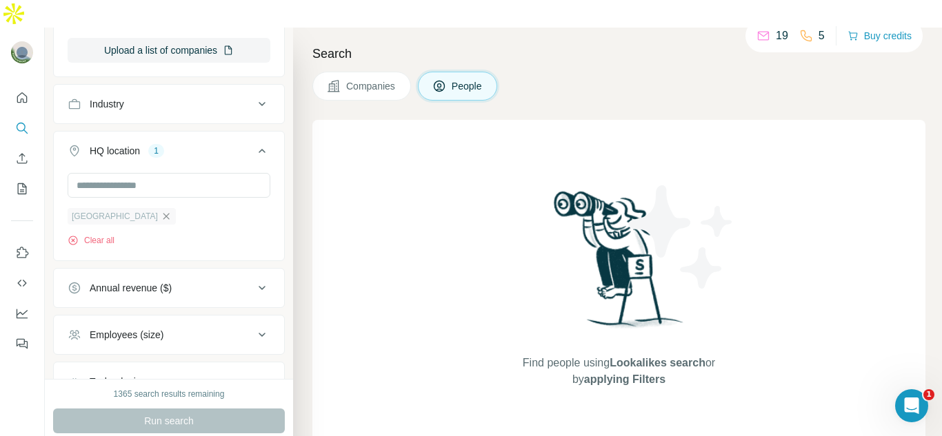
click at [161, 211] on icon "button" at bounding box center [166, 216] width 11 height 11
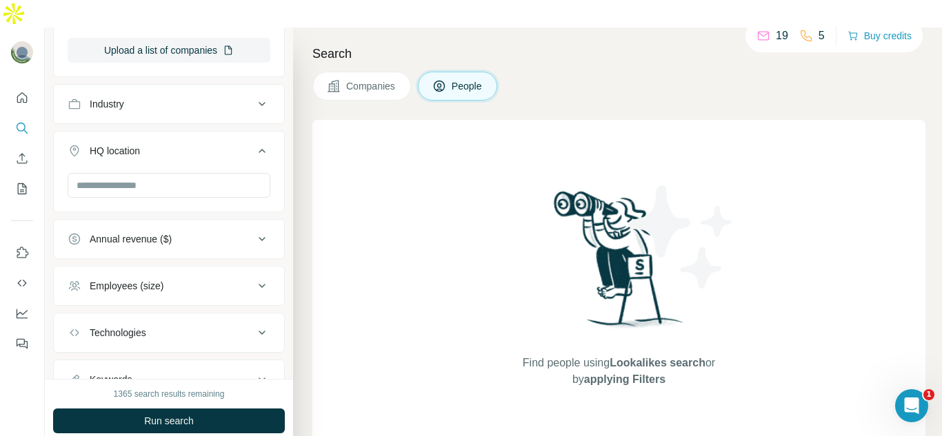
click at [380, 72] on button "Companies" at bounding box center [361, 86] width 99 height 29
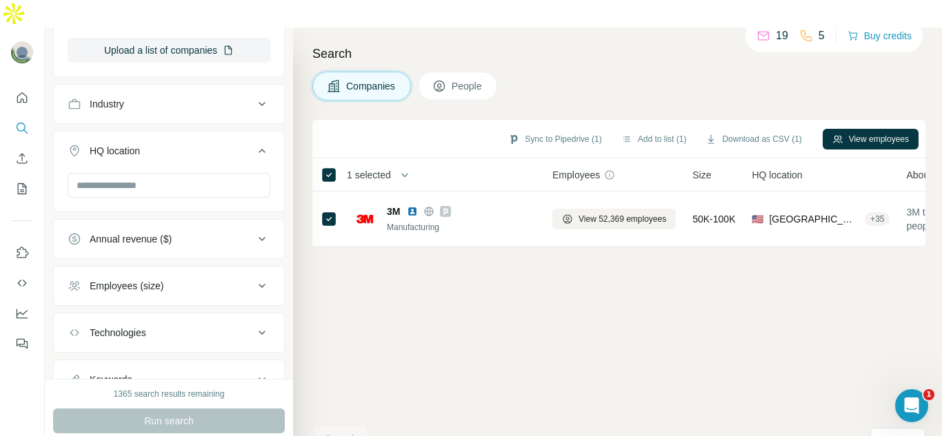
click at [479, 72] on button "People" at bounding box center [458, 86] width 80 height 29
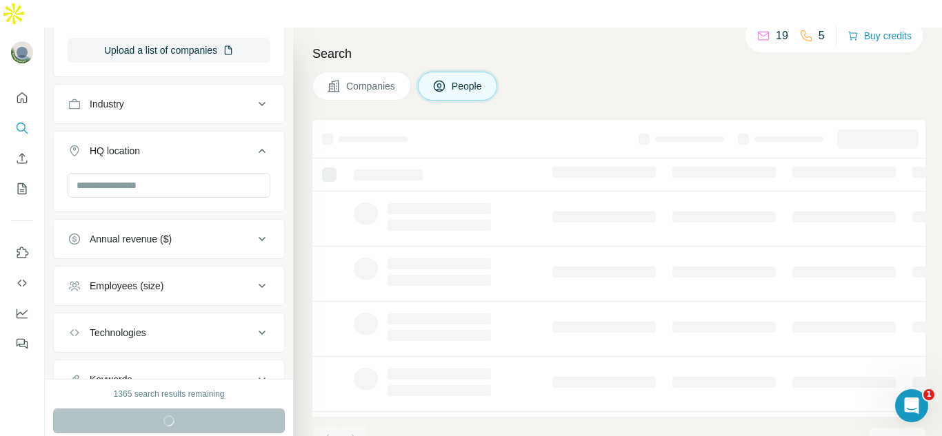
click at [383, 79] on span "Companies" at bounding box center [371, 86] width 50 height 14
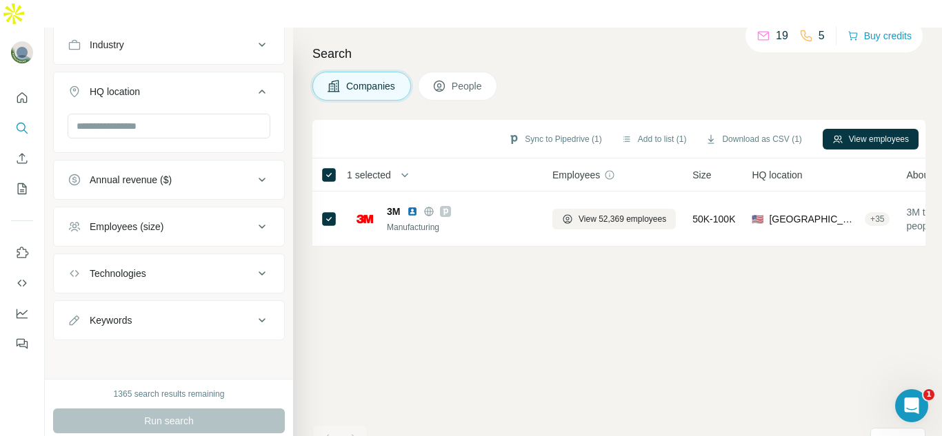
scroll to position [316, 0]
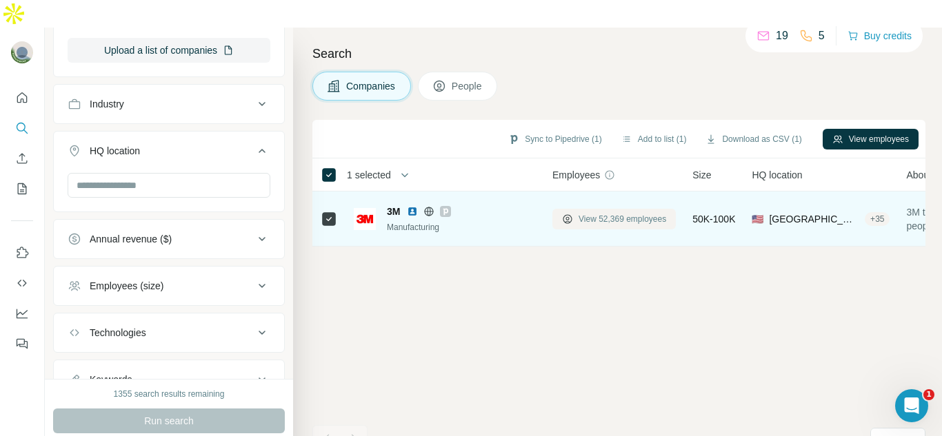
click at [640, 213] on span "View 52,369 employees" at bounding box center [622, 219] width 88 height 12
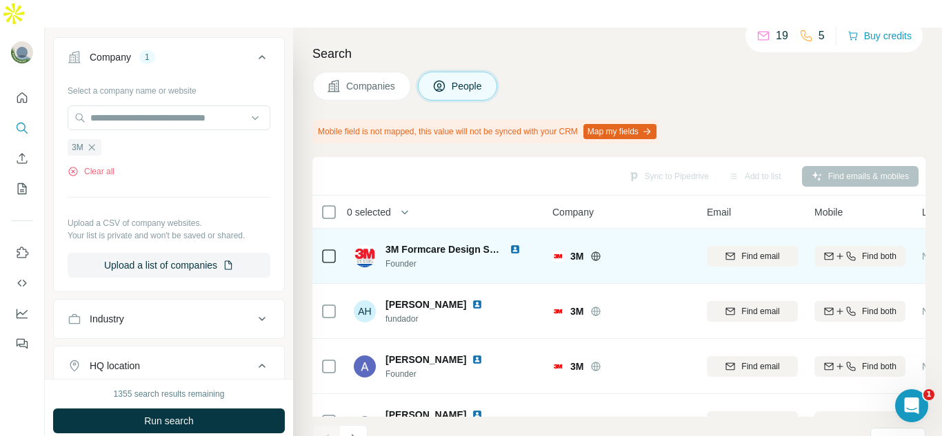
scroll to position [531, 0]
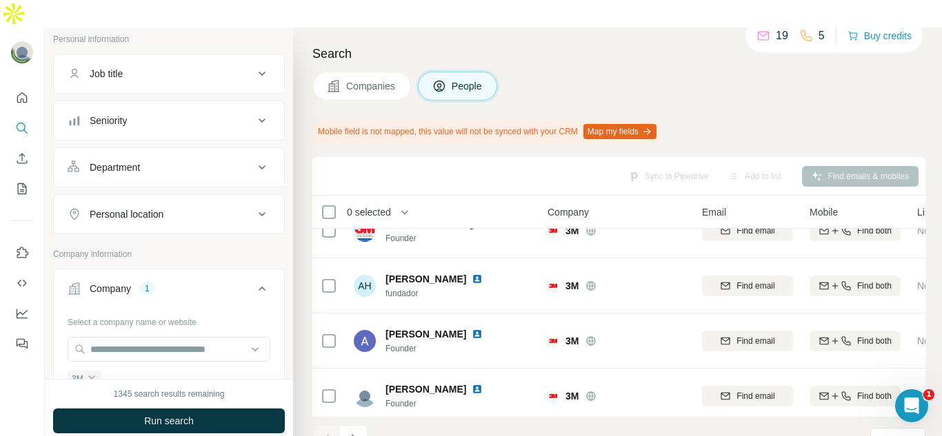
scroll to position [26, 0]
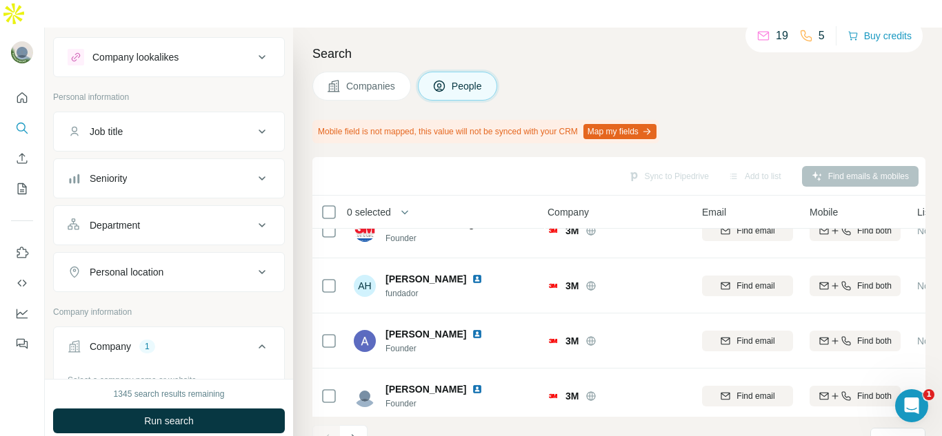
click at [243, 219] on div "Department" at bounding box center [161, 226] width 186 height 14
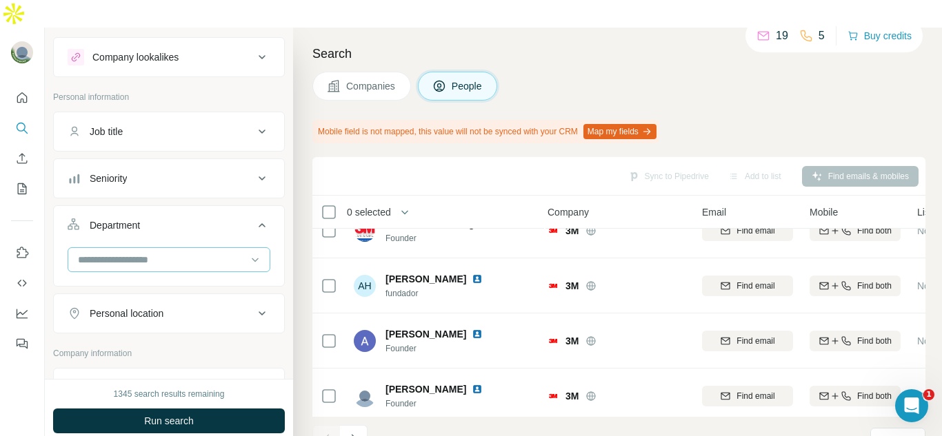
click at [210, 252] on input at bounding box center [162, 259] width 170 height 15
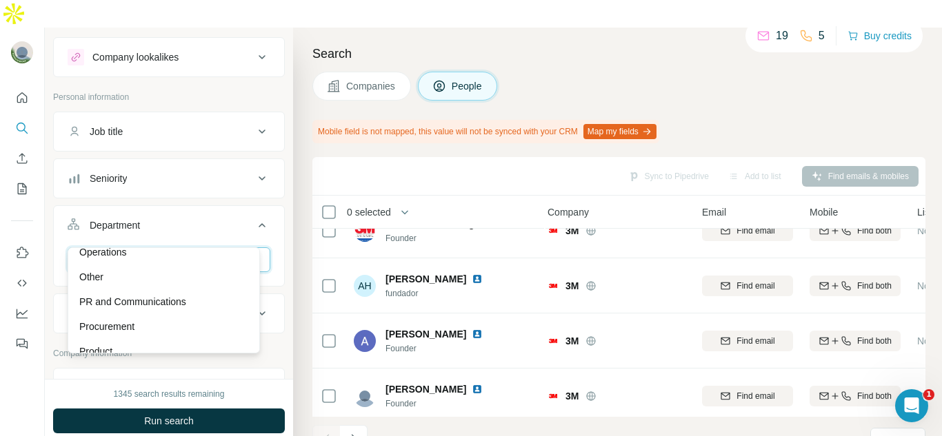
scroll to position [387, 0]
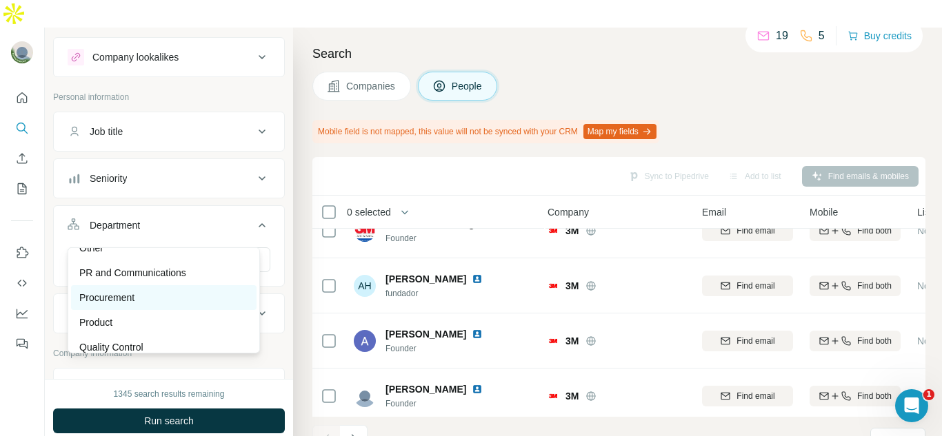
click at [177, 303] on div "Procurement" at bounding box center [163, 298] width 169 height 14
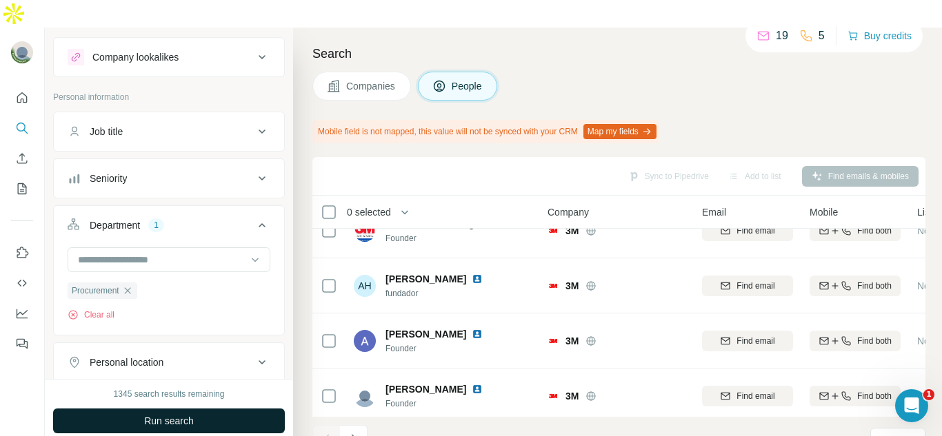
click at [185, 409] on button "Run search" at bounding box center [169, 421] width 232 height 25
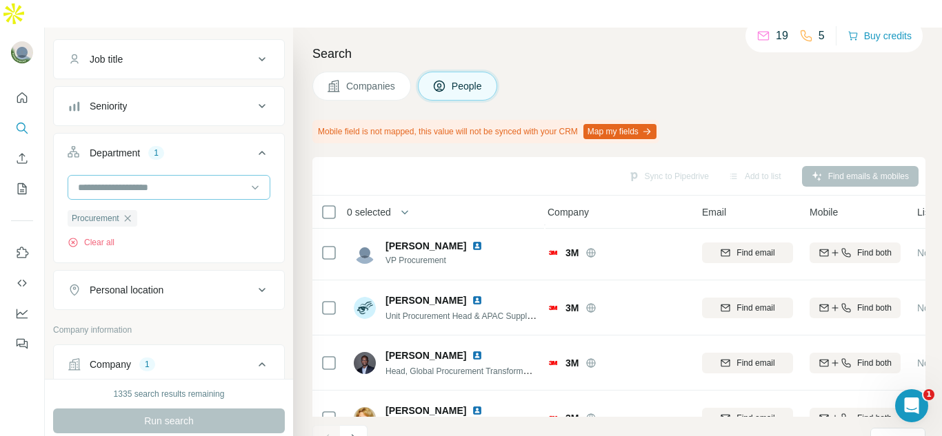
scroll to position [138, 0]
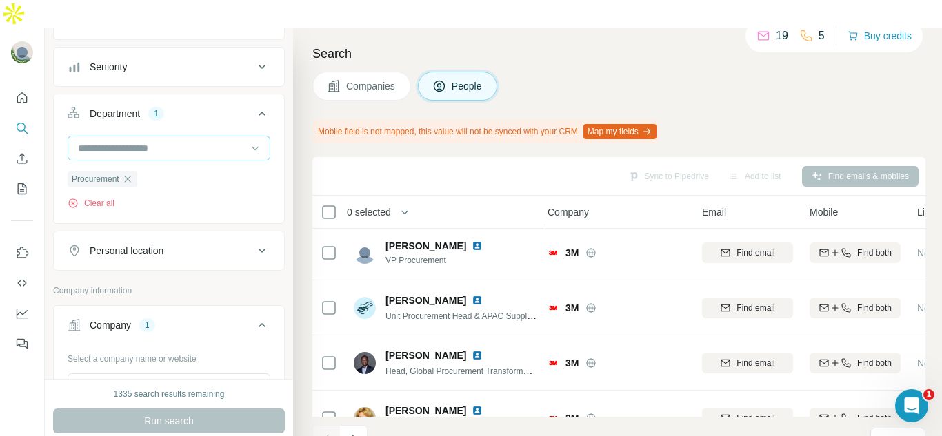
click at [230, 239] on button "Personal location" at bounding box center [169, 250] width 230 height 33
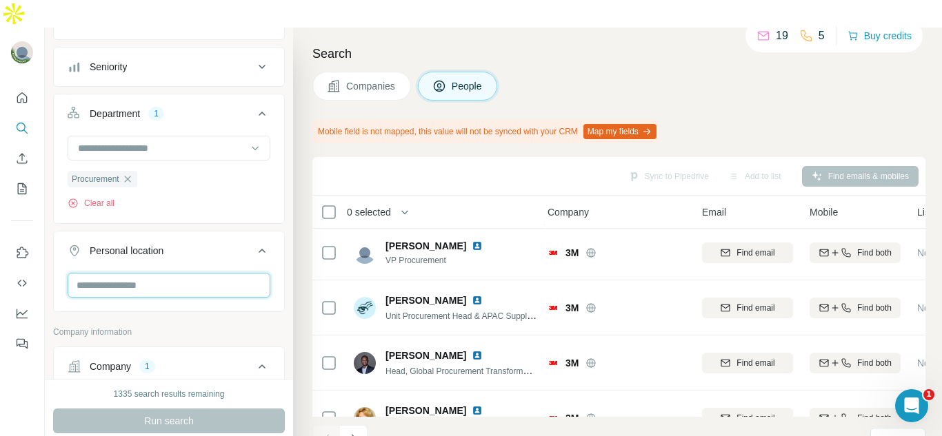
click at [214, 273] on input "text" at bounding box center [169, 285] width 203 height 25
type input "***"
click at [185, 296] on div "🇲🇽 [GEOGRAPHIC_DATA]" at bounding box center [163, 295] width 169 height 17
click at [238, 305] on section "🇲🇽 [GEOGRAPHIC_DATA]" at bounding box center [159, 302] width 177 height 30
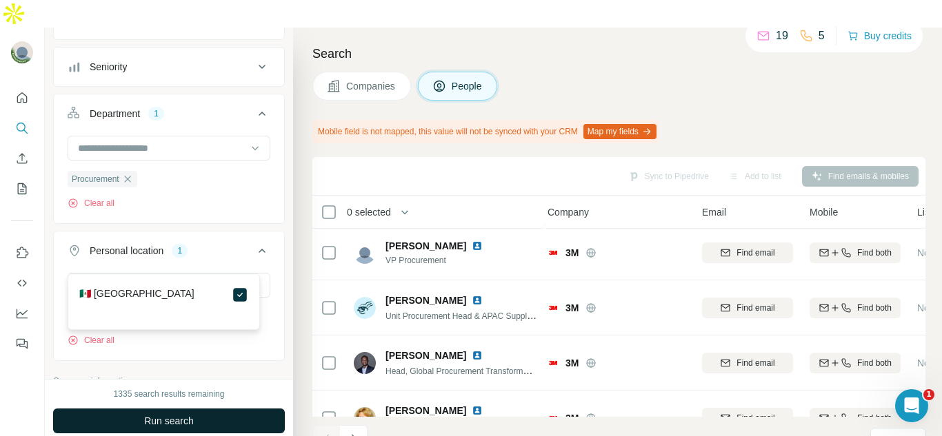
click at [196, 409] on button "Run search" at bounding box center [169, 421] width 232 height 25
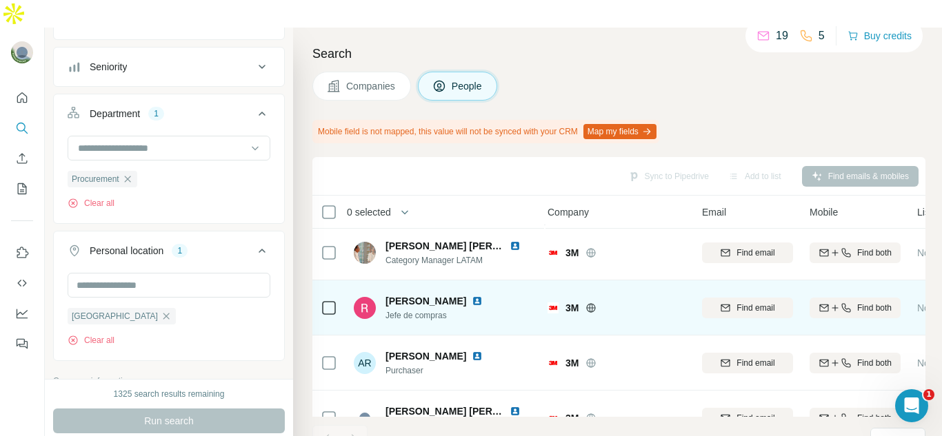
drag, startPoint x: 387, startPoint y: 271, endPoint x: 460, endPoint y: 279, distance: 72.8
click at [460, 294] on span "[PERSON_NAME]" at bounding box center [425, 301] width 81 height 14
click at [474, 296] on img at bounding box center [476, 301] width 11 height 11
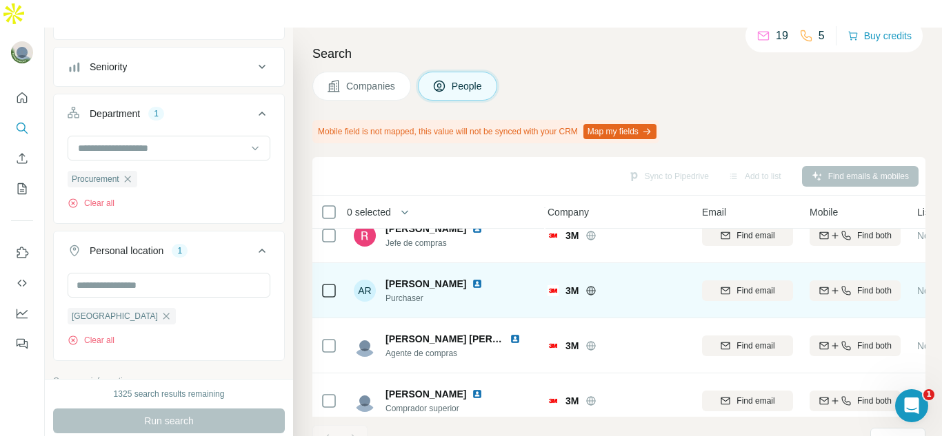
scroll to position [133, 5]
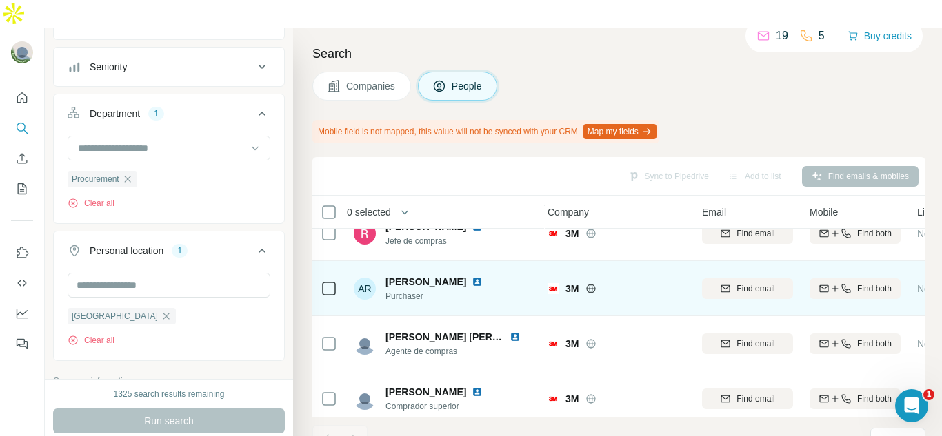
click at [483, 276] on img at bounding box center [476, 281] width 11 height 11
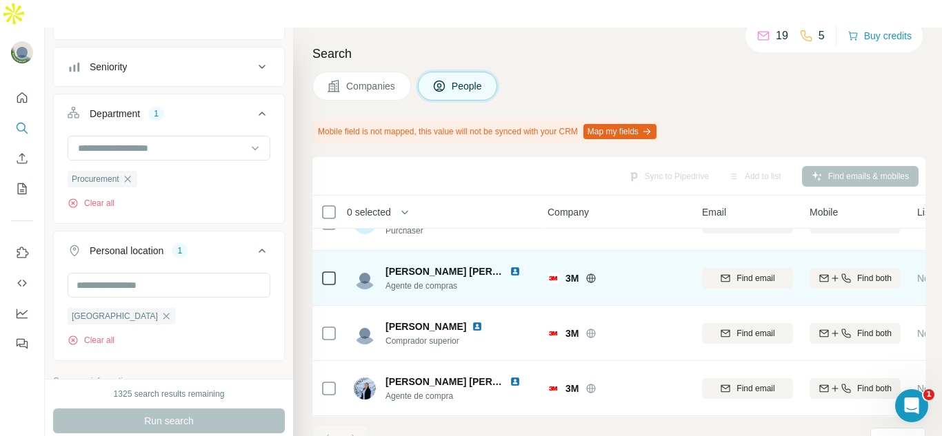
scroll to position [212, 5]
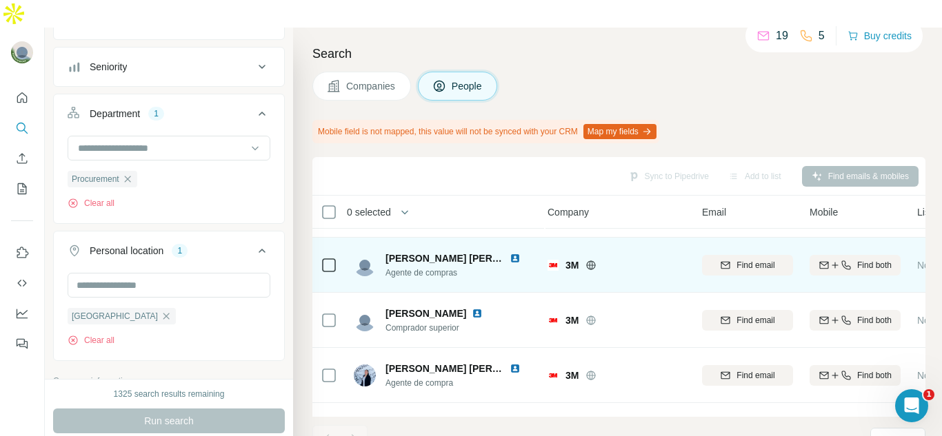
click at [515, 253] on img at bounding box center [514, 258] width 11 height 11
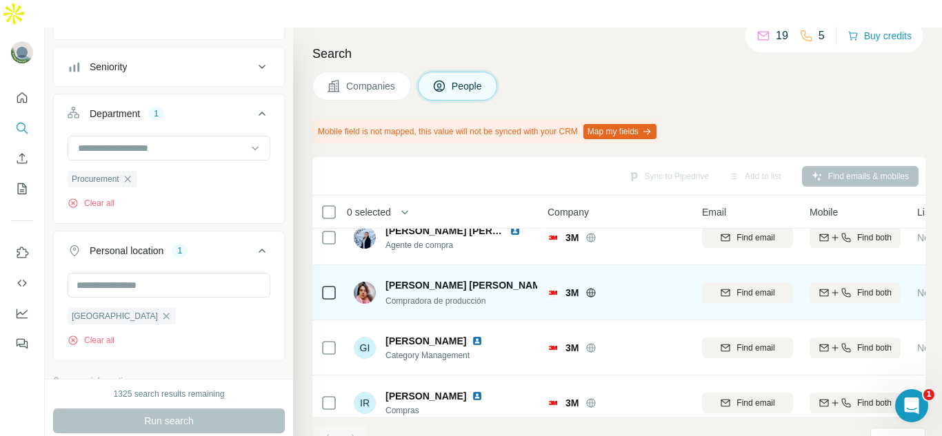
scroll to position [281, 5]
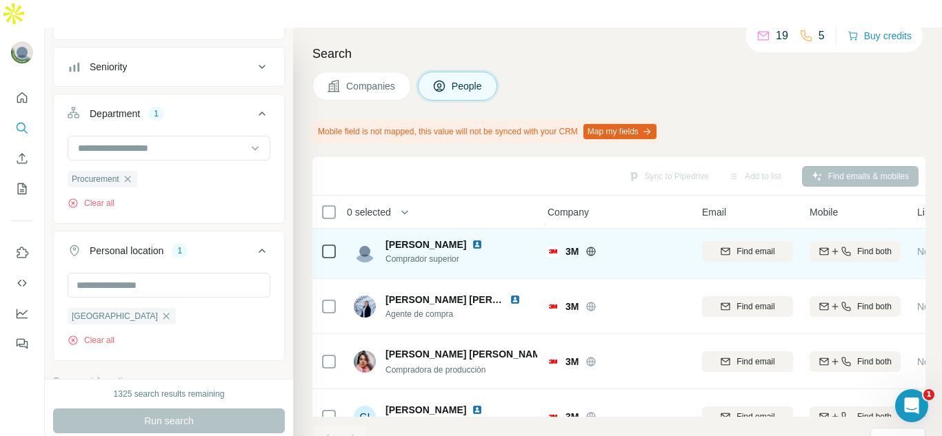
click at [483, 239] on img at bounding box center [476, 244] width 11 height 11
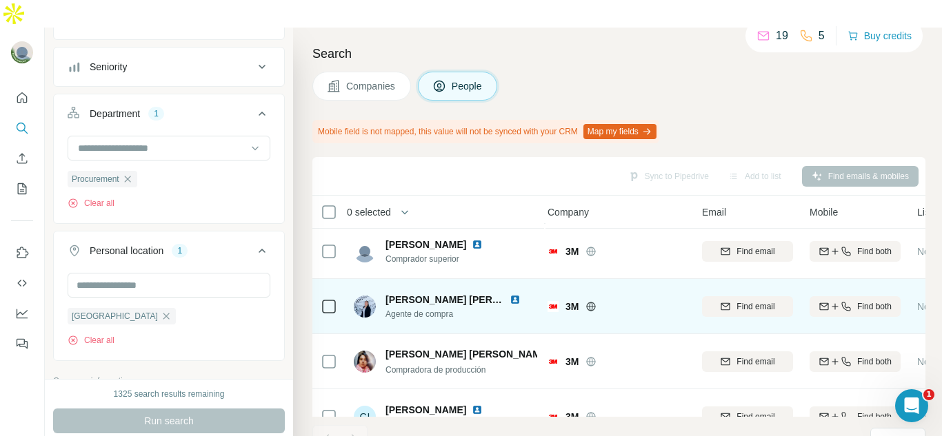
click at [512, 294] on img at bounding box center [514, 299] width 11 height 11
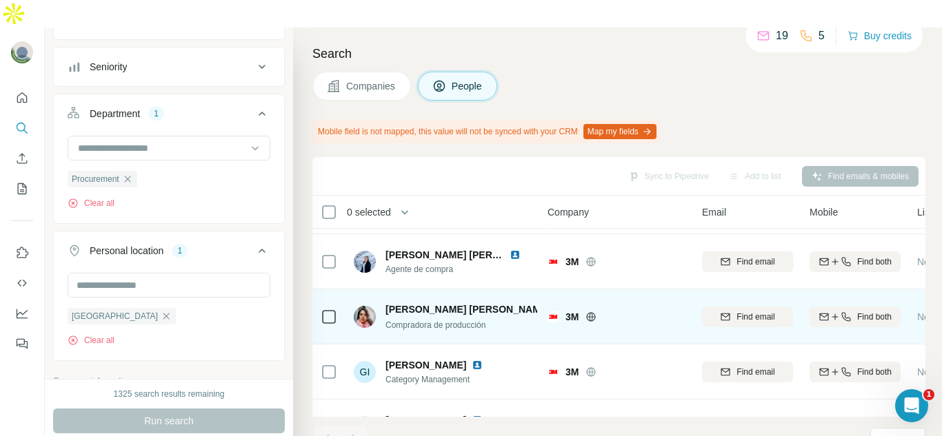
scroll to position [349, 5]
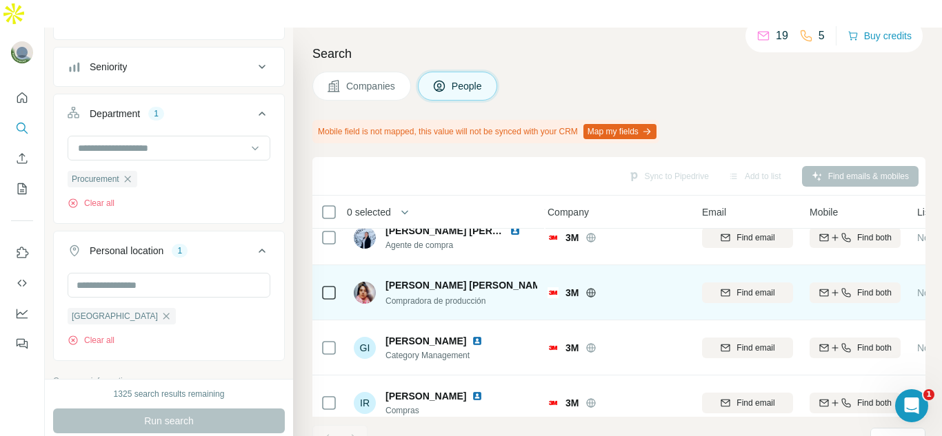
click at [556, 280] on img at bounding box center [561, 285] width 11 height 11
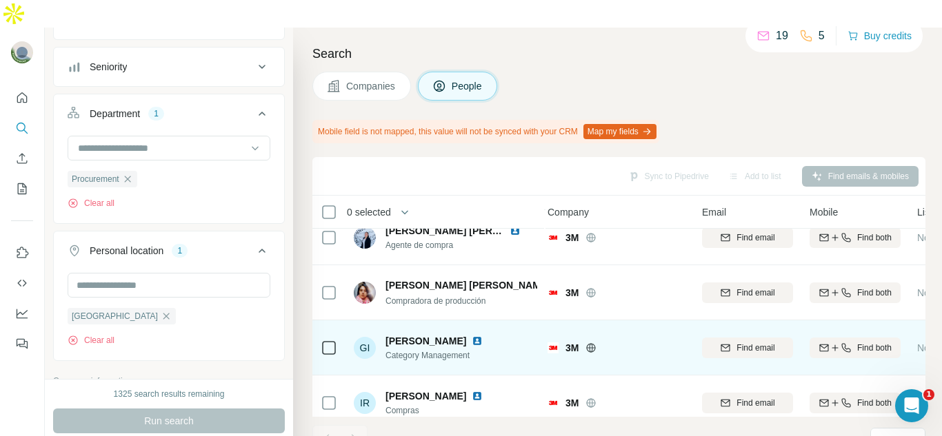
scroll to position [370, 5]
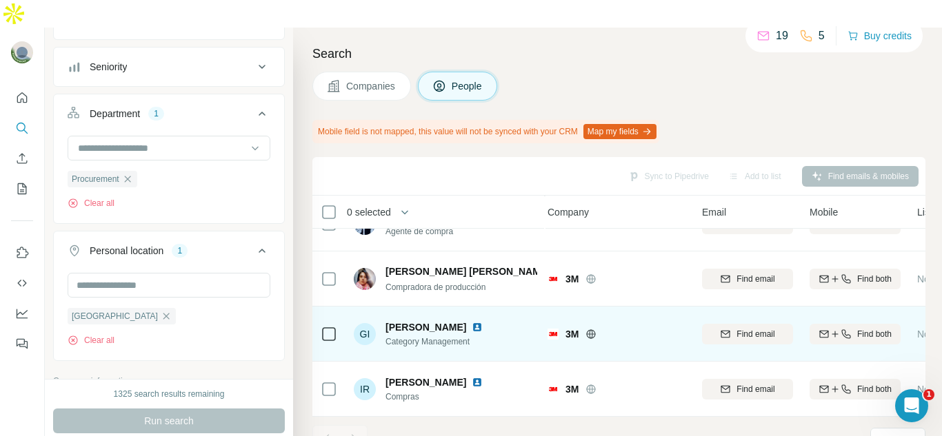
click at [483, 322] on img at bounding box center [476, 327] width 11 height 11
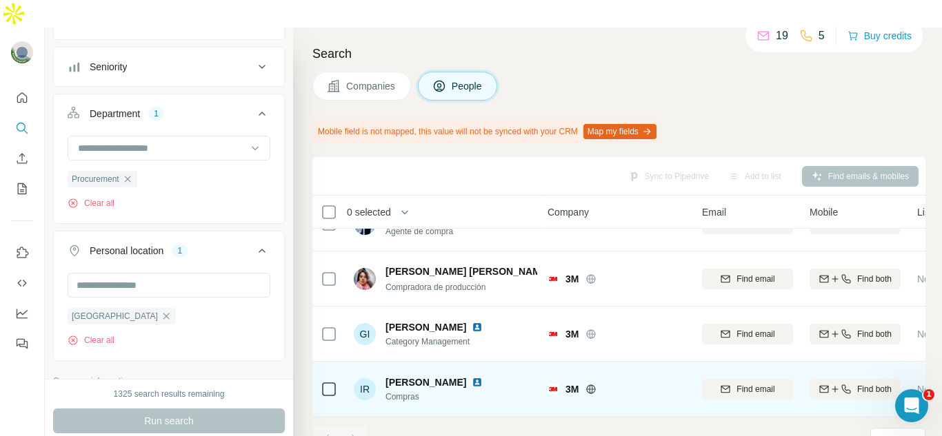
click at [471, 377] on img at bounding box center [476, 382] width 11 height 11
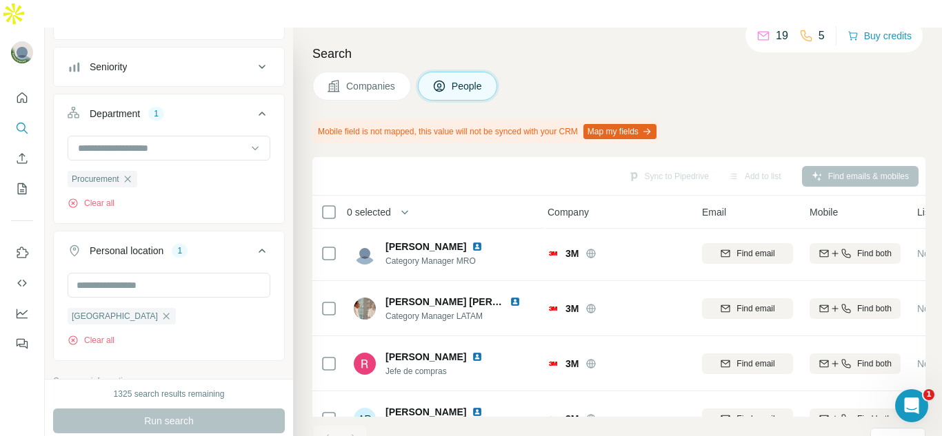
scroll to position [0, 5]
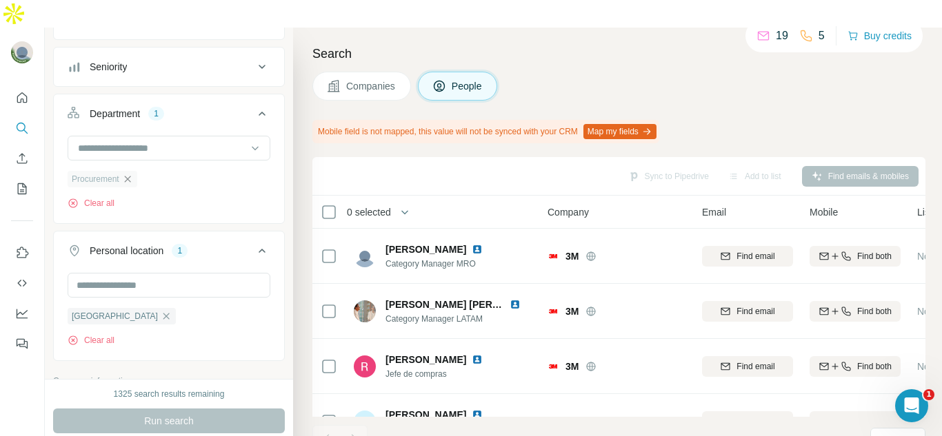
click at [132, 174] on icon "button" at bounding box center [127, 179] width 11 height 11
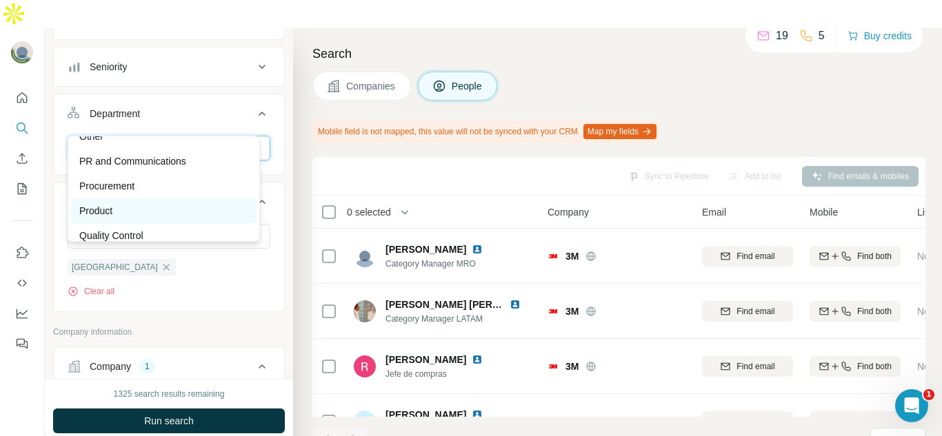
scroll to position [496, 0]
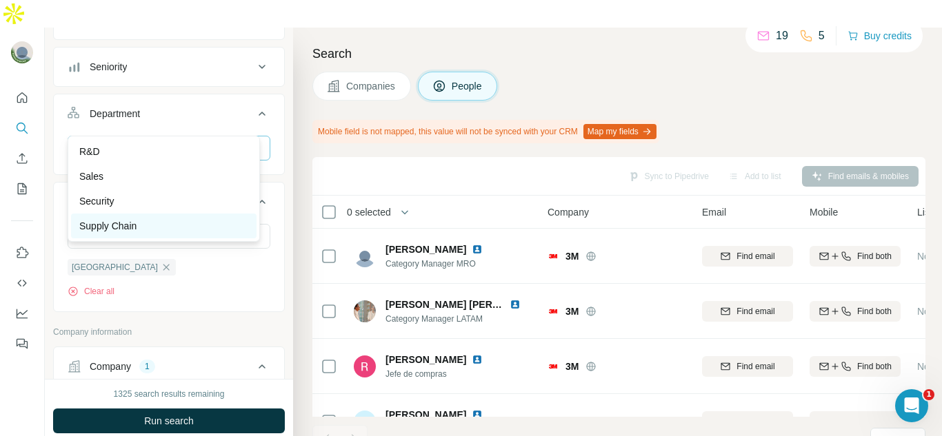
click at [161, 225] on div "Supply Chain" at bounding box center [163, 226] width 169 height 14
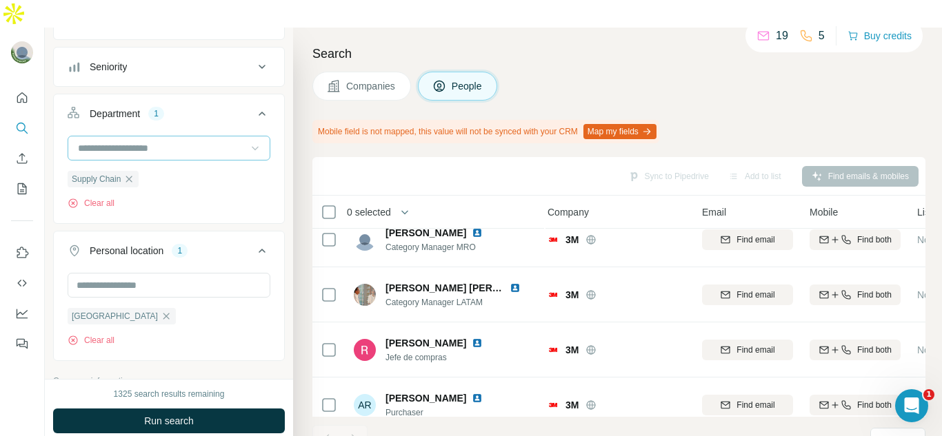
scroll to position [0, 5]
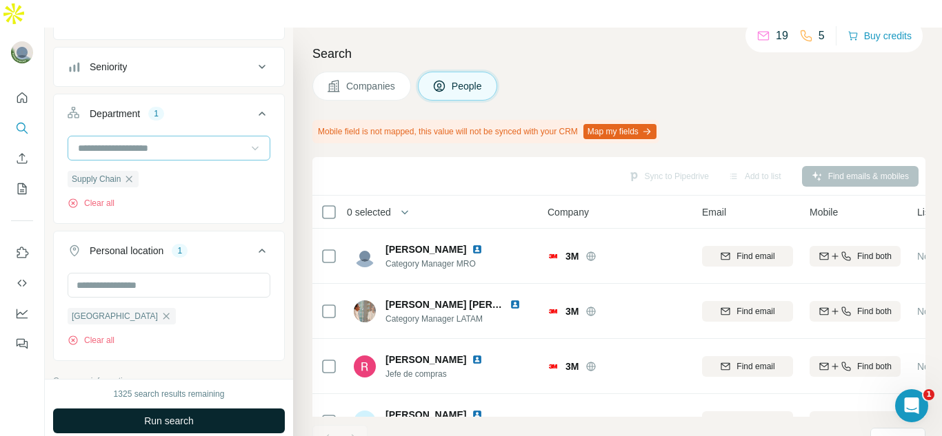
click at [245, 409] on button "Run search" at bounding box center [169, 421] width 232 height 25
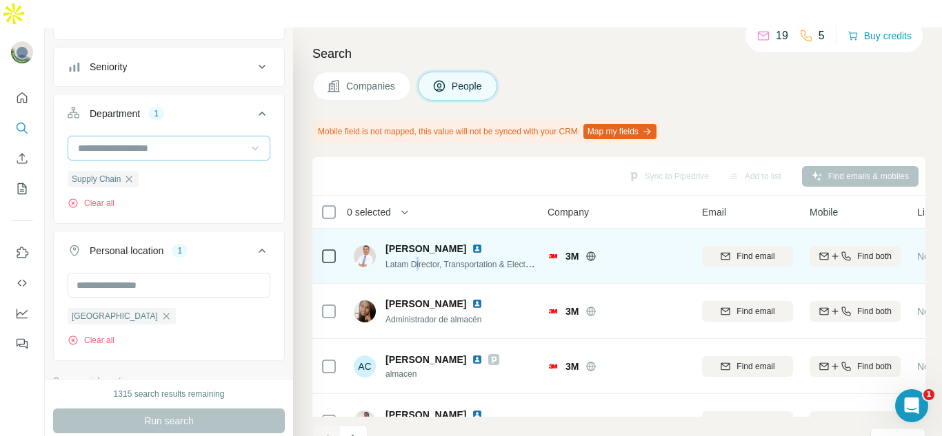
click at [418, 257] on div "Latam Director, Transportation & Electronics" at bounding box center [461, 264] width 152 height 14
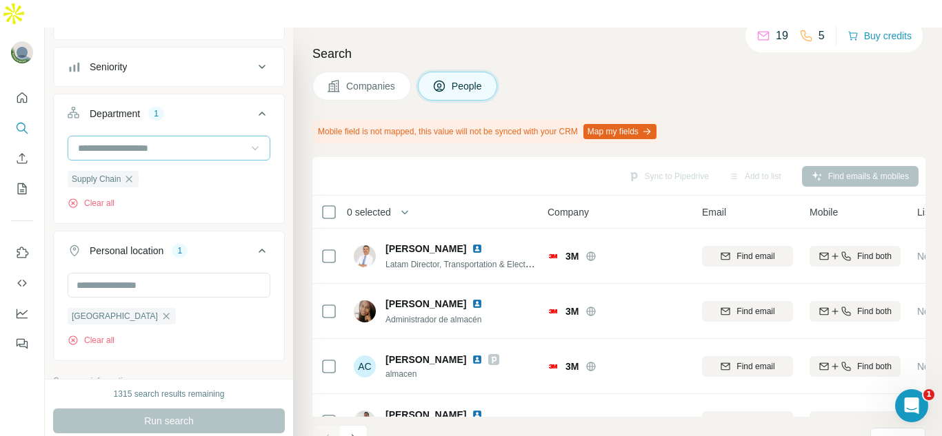
click at [462, 164] on div "Sync to Pipedrive Add to list Find emails & mobiles" at bounding box center [618, 176] width 599 height 24
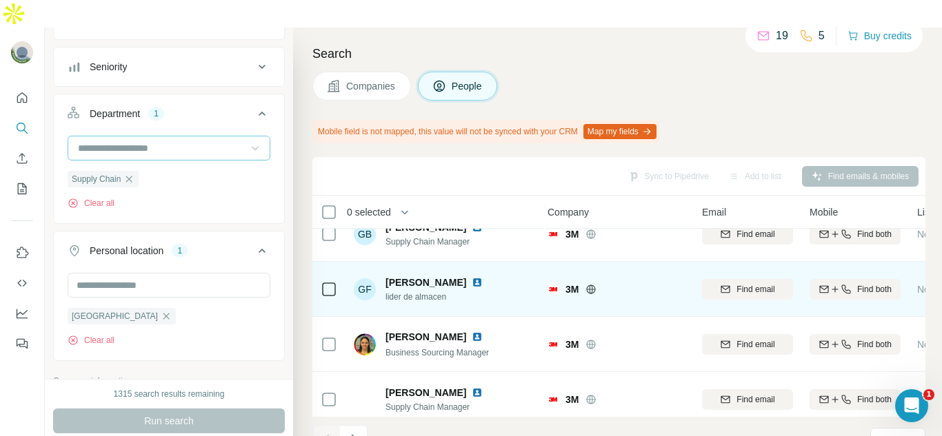
scroll to position [276, 5]
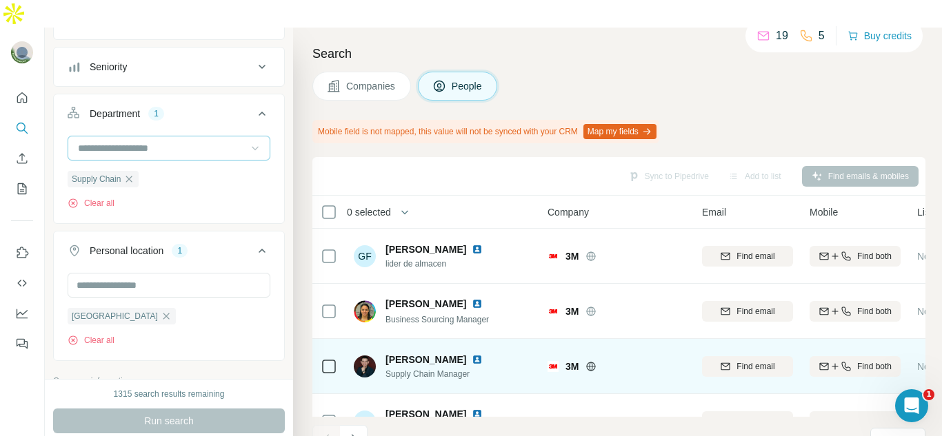
click at [483, 354] on img at bounding box center [476, 359] width 11 height 11
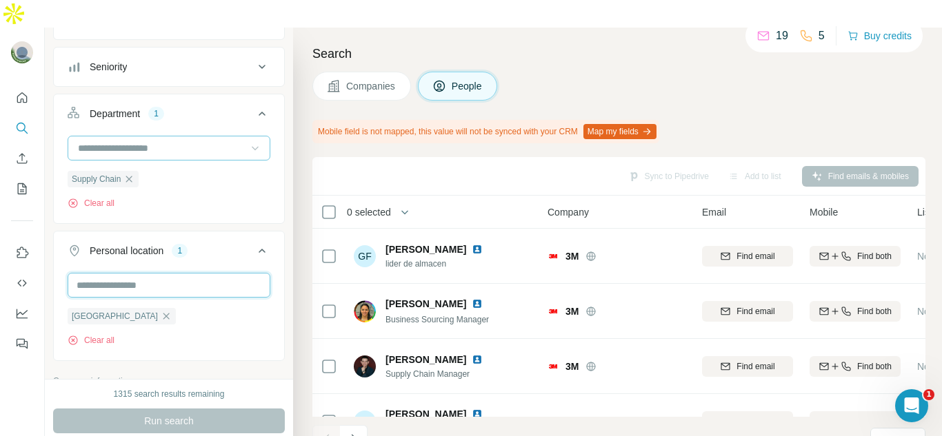
click at [170, 273] on input "text" at bounding box center [169, 285] width 203 height 25
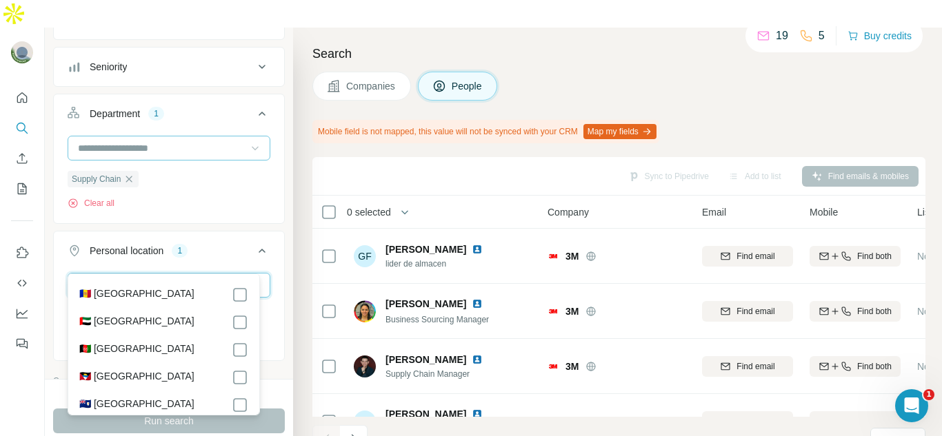
type input "*"
click at [174, 183] on div "Supply Chain Clear all" at bounding box center [169, 178] width 230 height 85
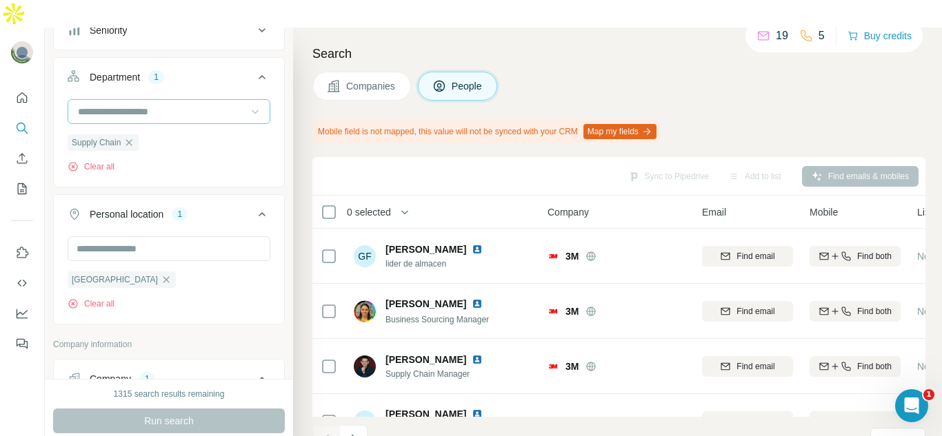
scroll to position [161, 0]
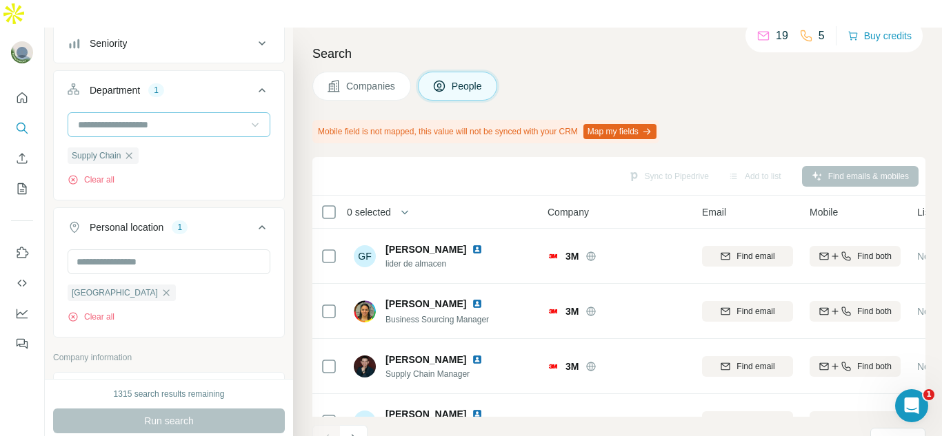
click at [258, 225] on icon at bounding box center [261, 227] width 7 height 4
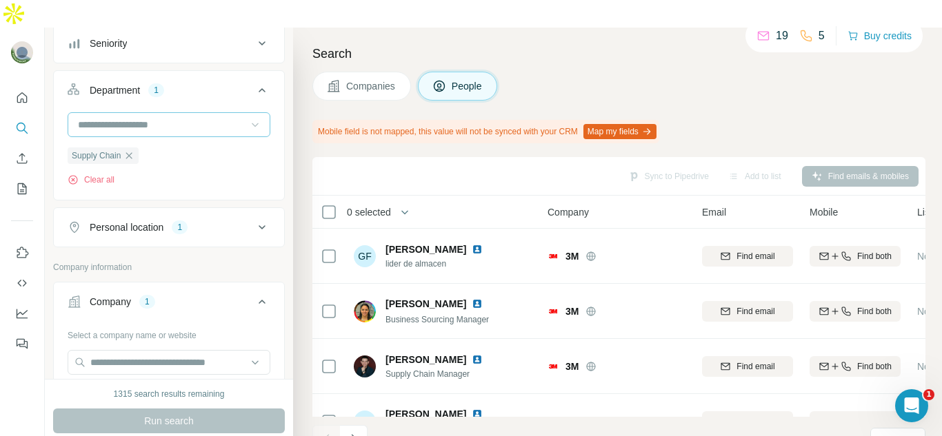
click at [258, 225] on icon at bounding box center [261, 227] width 7 height 4
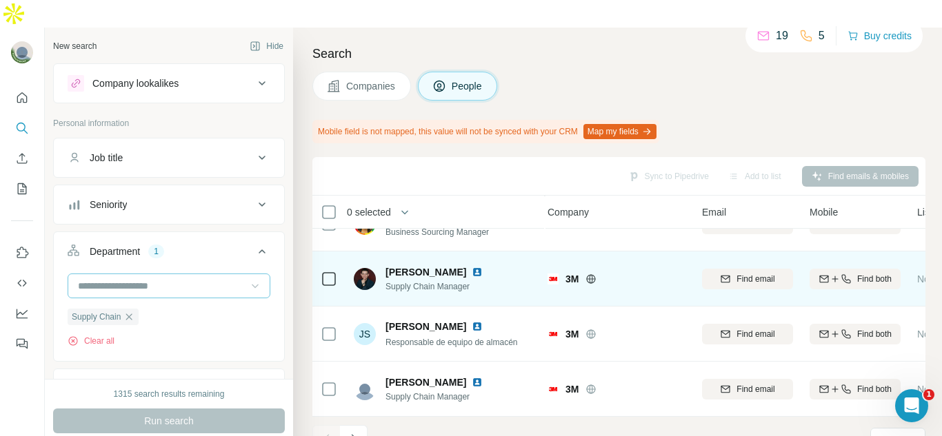
scroll to position [370, 5]
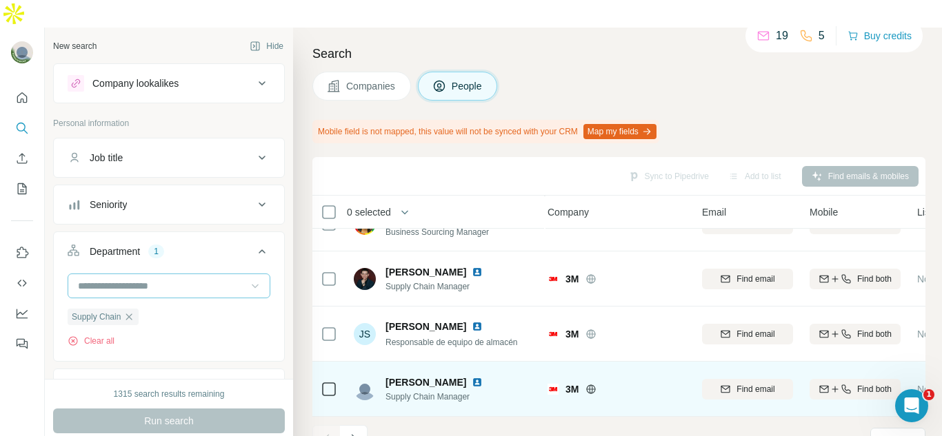
click at [473, 377] on img at bounding box center [476, 382] width 11 height 11
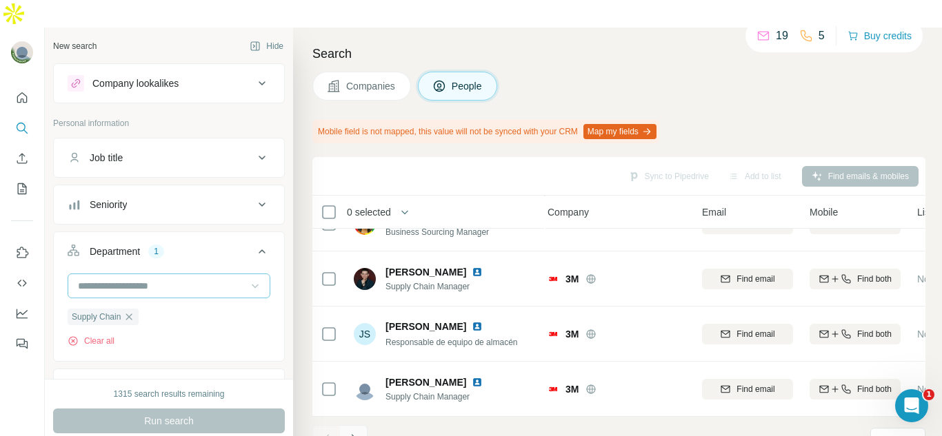
click at [358, 432] on icon "Navigate to next page" at bounding box center [354, 439] width 14 height 14
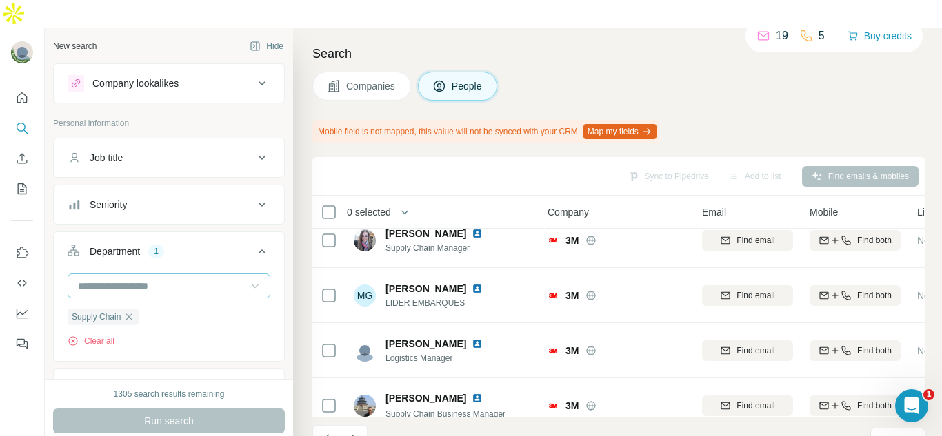
scroll to position [0, 5]
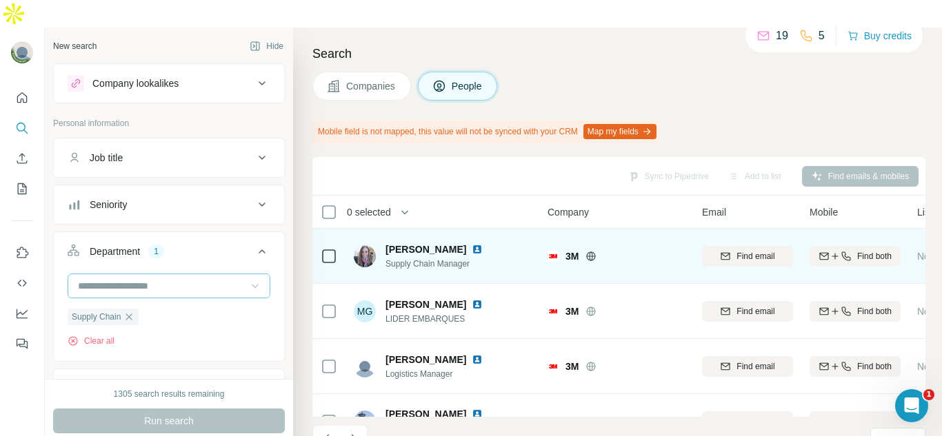
click at [478, 244] on img at bounding box center [476, 249] width 11 height 11
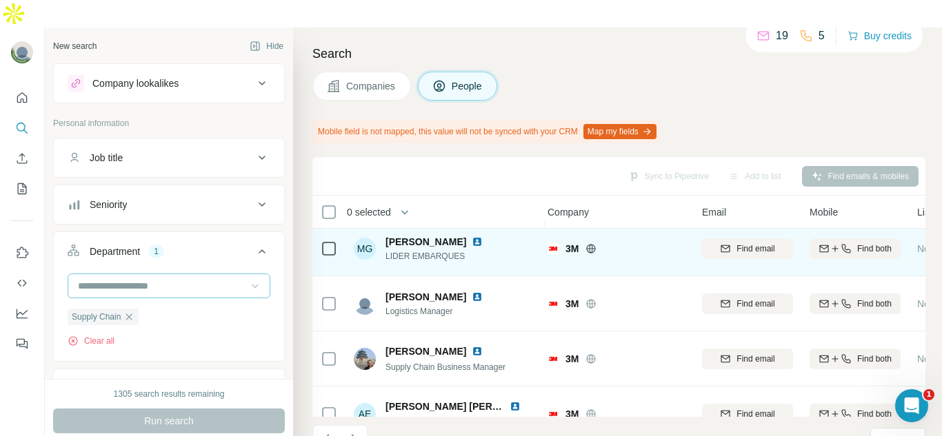
scroll to position [64, 5]
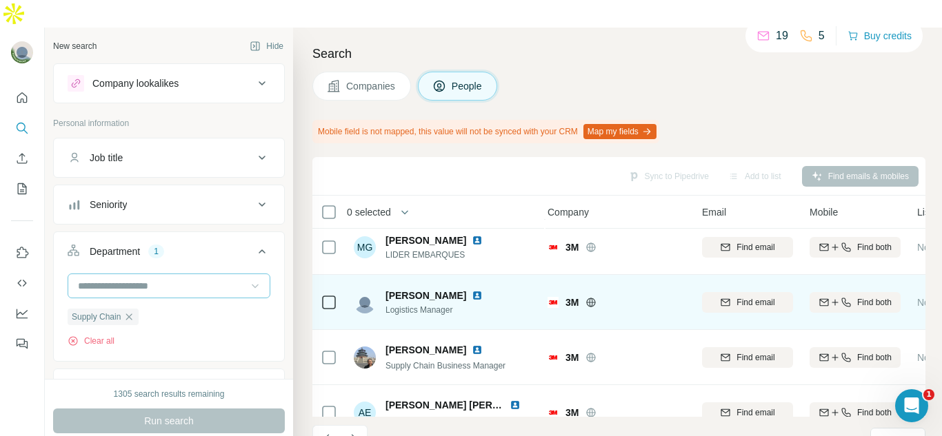
click at [471, 290] on img at bounding box center [476, 295] width 11 height 11
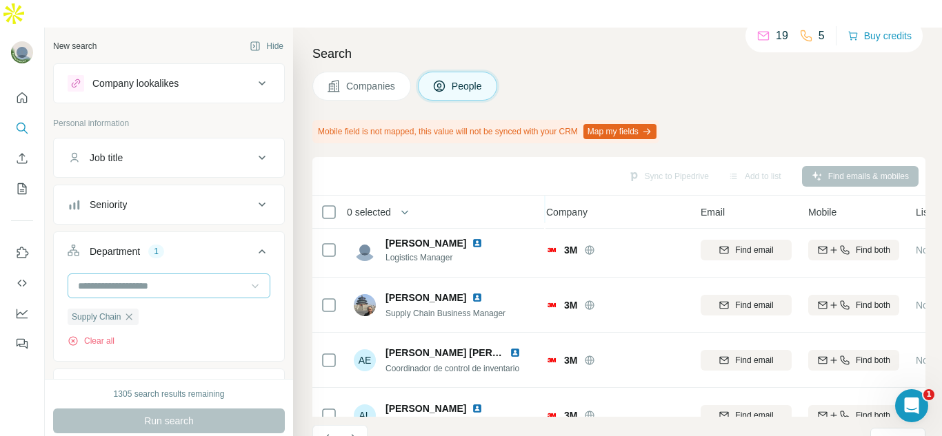
scroll to position [117, 6]
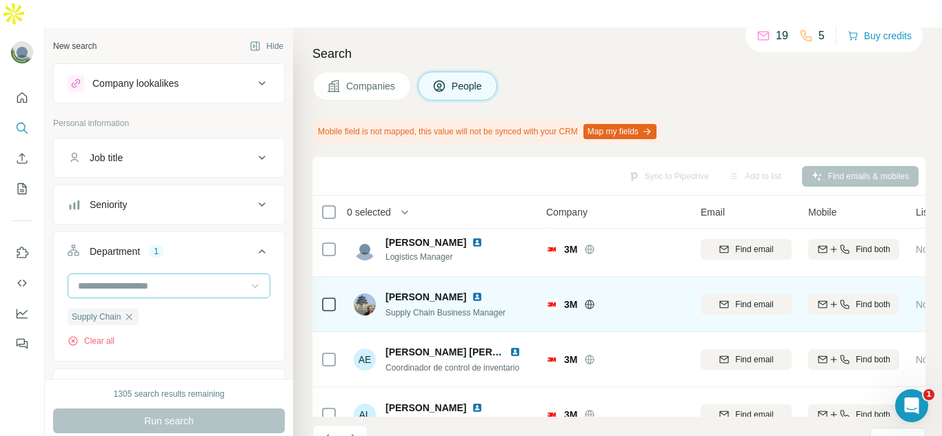
click at [471, 292] on img at bounding box center [476, 297] width 11 height 11
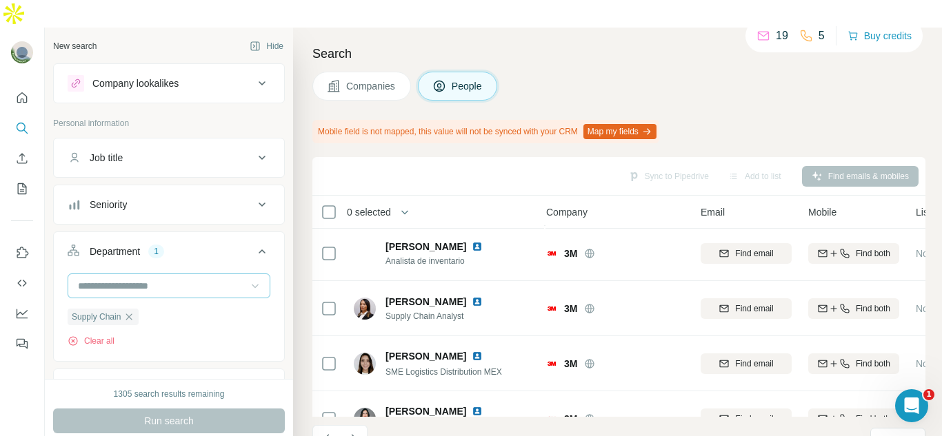
scroll to position [370, 6]
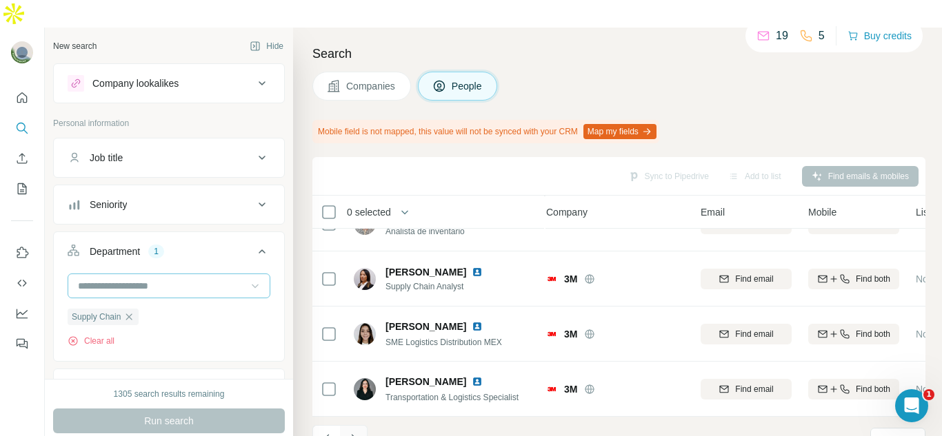
click at [347, 432] on icon "Navigate to next page" at bounding box center [354, 439] width 14 height 14
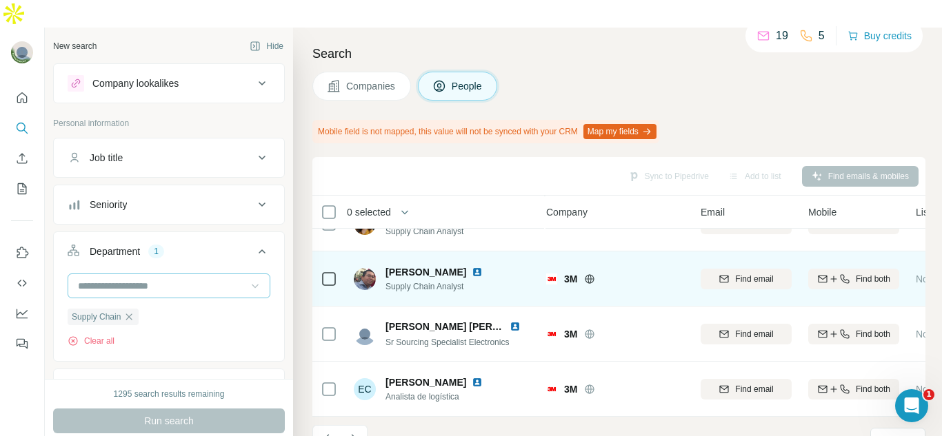
click at [471, 267] on img at bounding box center [476, 272] width 11 height 11
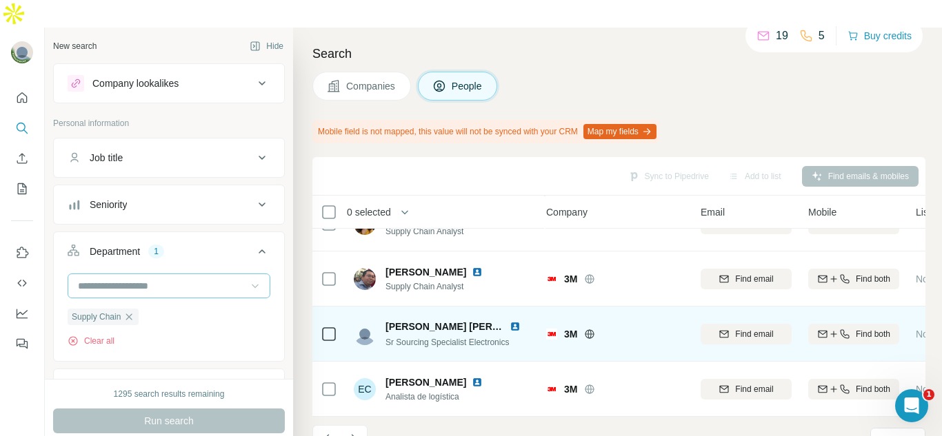
click at [519, 321] on img at bounding box center [514, 326] width 11 height 11
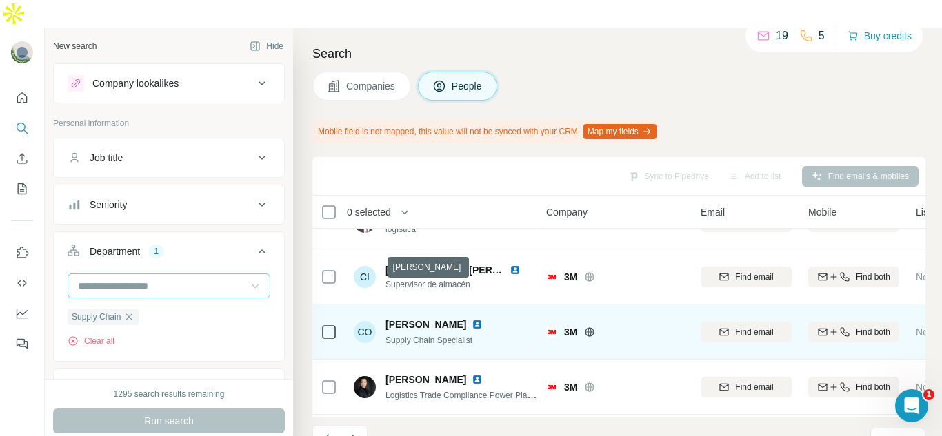
scroll to position [50, 6]
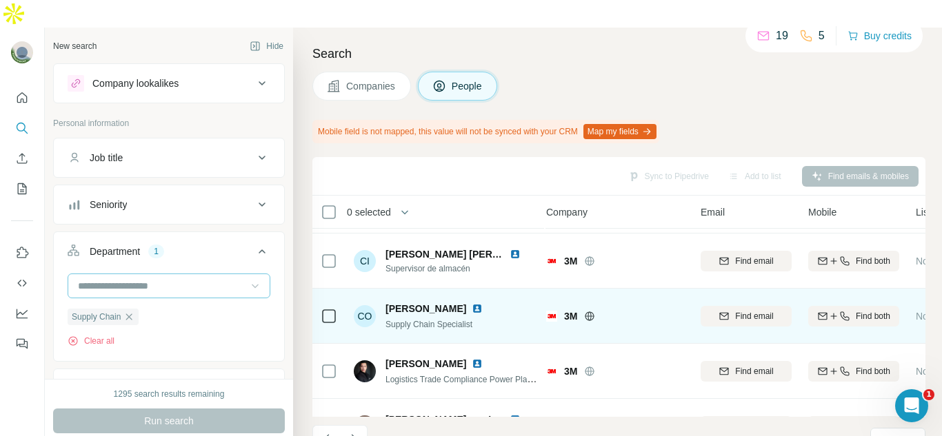
click at [483, 303] on img at bounding box center [476, 308] width 11 height 11
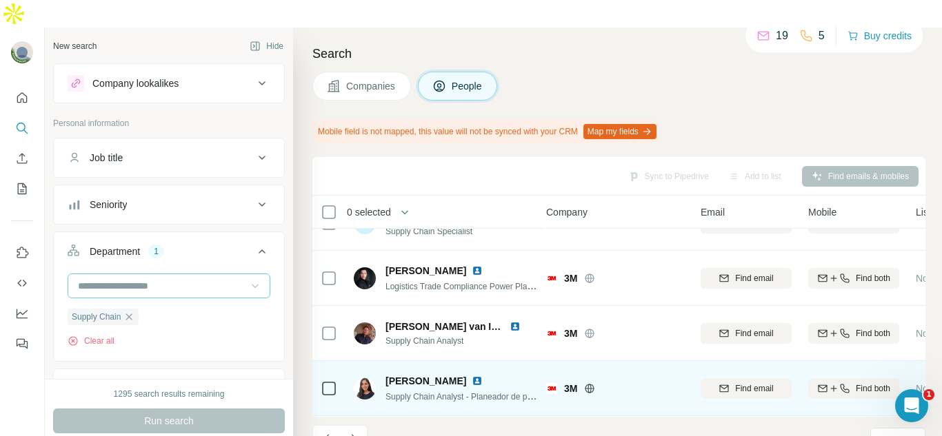
scroll to position [119, 6]
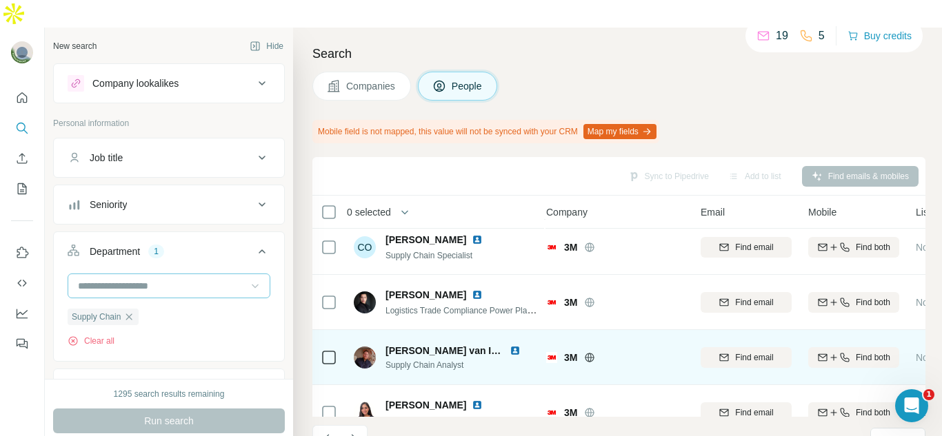
click at [518, 345] on img at bounding box center [514, 350] width 11 height 11
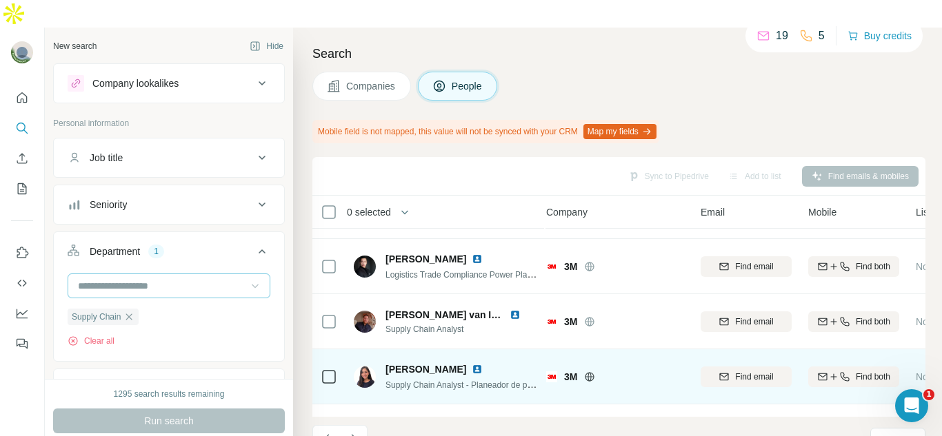
scroll to position [188, 6]
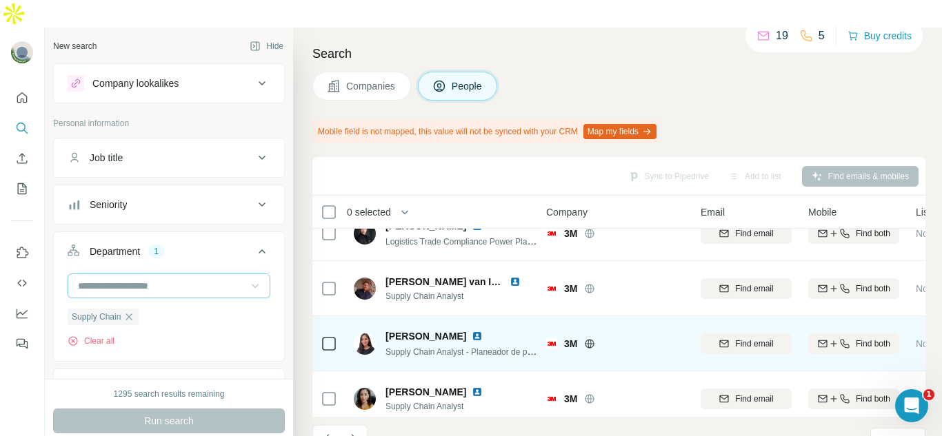
click at [471, 331] on img at bounding box center [476, 336] width 11 height 11
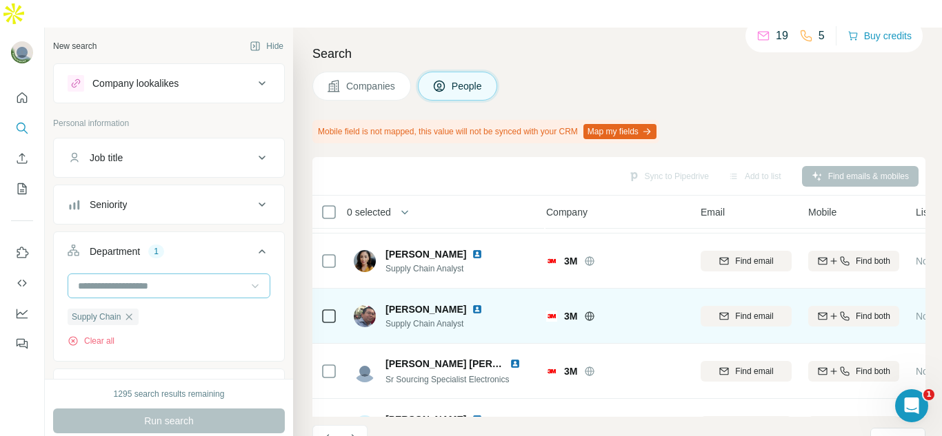
scroll to position [370, 6]
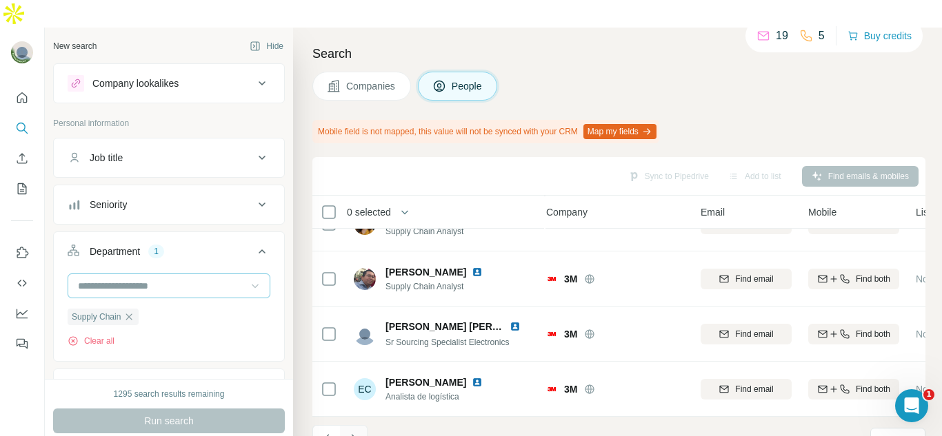
click at [351, 432] on icon "Navigate to next page" at bounding box center [354, 439] width 14 height 14
drag, startPoint x: 459, startPoint y: 311, endPoint x: 445, endPoint y: 461, distance: 151.0
click at [445, 436] on html "New search Hide Company lookalikes Personal information Job title Seniority Dep…" at bounding box center [471, 232] width 942 height 464
click at [534, 164] on div "Sync to Pipedrive Add to list Find emails & mobiles" at bounding box center [618, 176] width 599 height 24
click at [347, 432] on icon "Navigate to next page" at bounding box center [354, 439] width 14 height 14
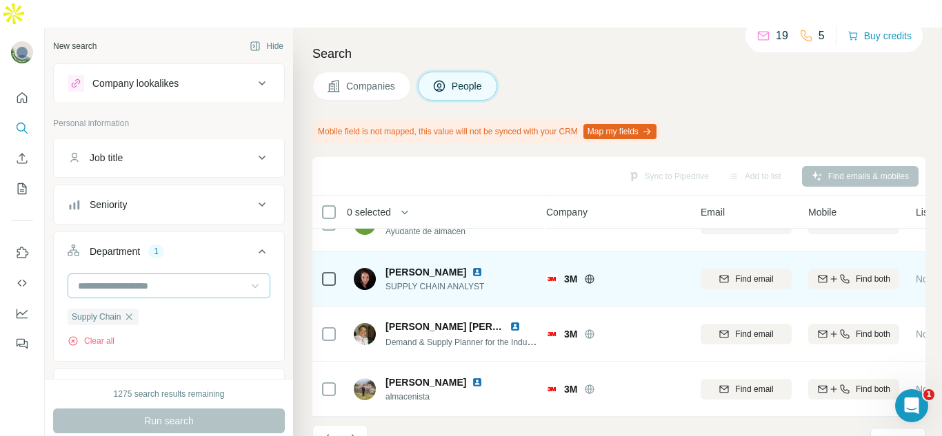
click at [483, 267] on img at bounding box center [476, 272] width 11 height 11
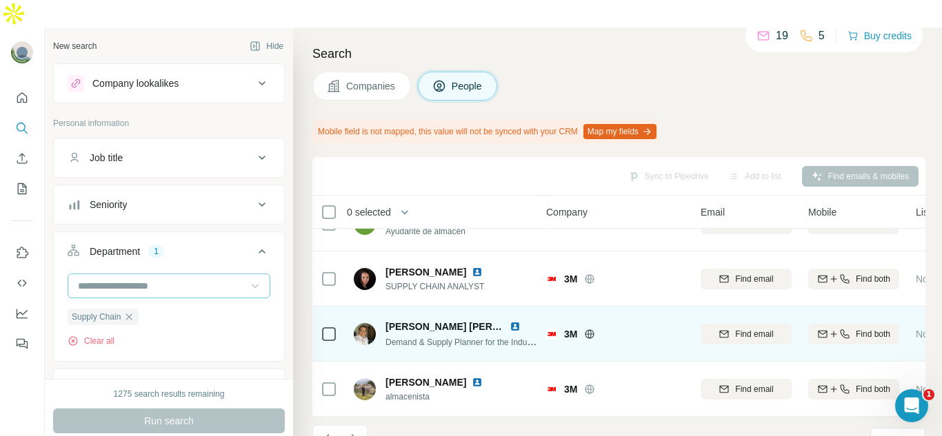
click at [513, 321] on img at bounding box center [514, 326] width 11 height 11
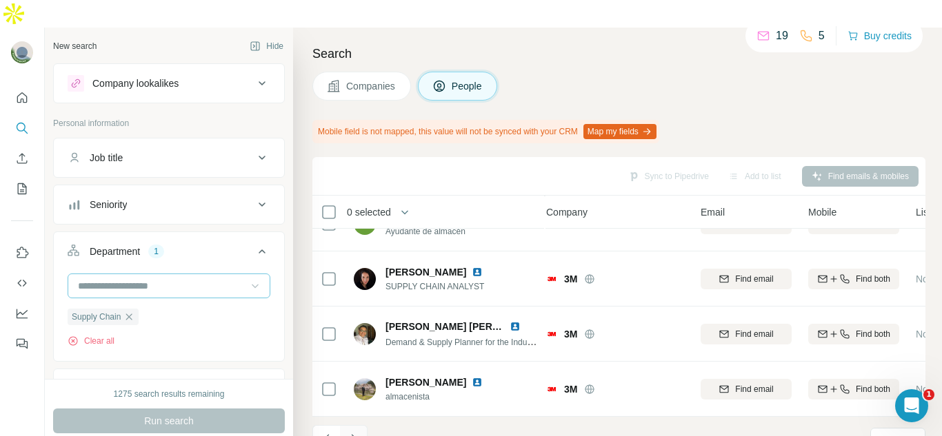
click at [352, 434] on icon "Navigate to next page" at bounding box center [353, 438] width 5 height 9
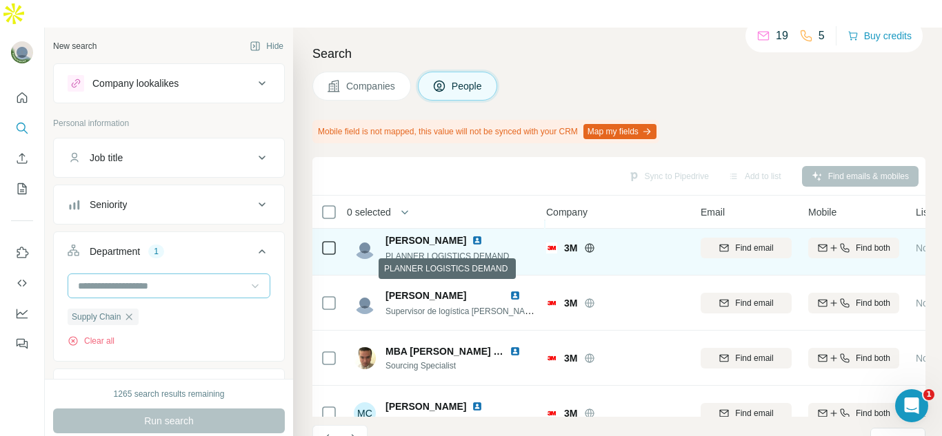
scroll to position [70, 6]
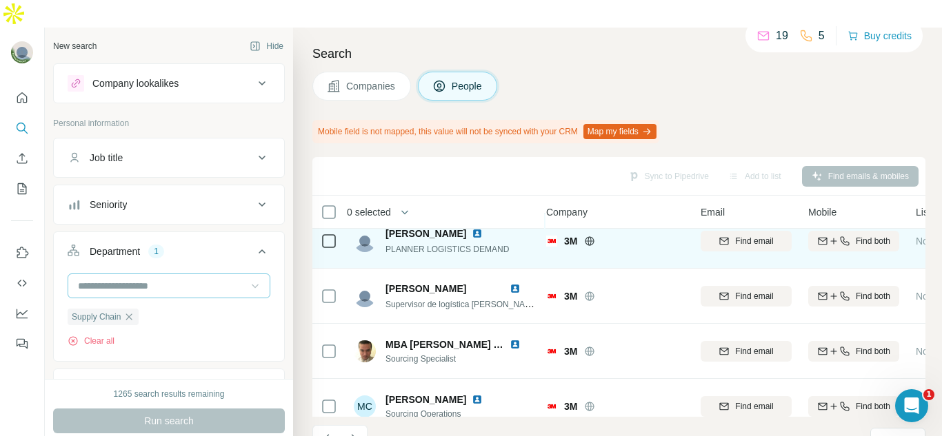
click at [476, 228] on img at bounding box center [476, 233] width 11 height 11
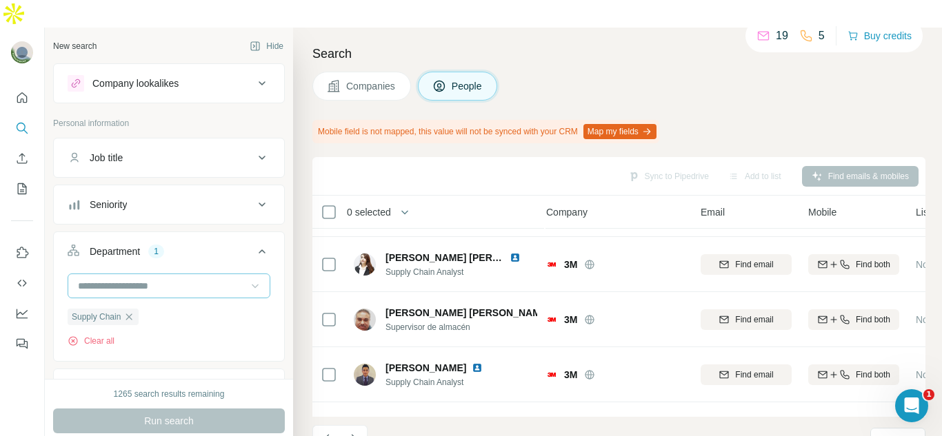
scroll to position [370, 6]
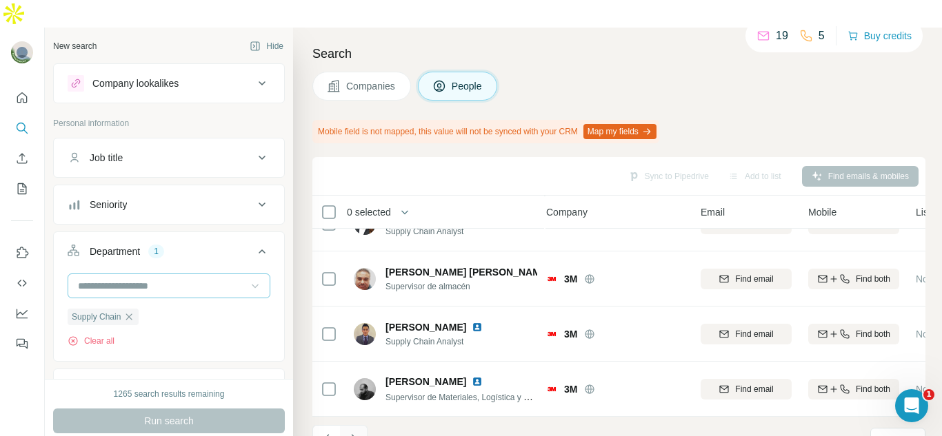
click at [349, 425] on button "Navigate to next page" at bounding box center [354, 439] width 28 height 28
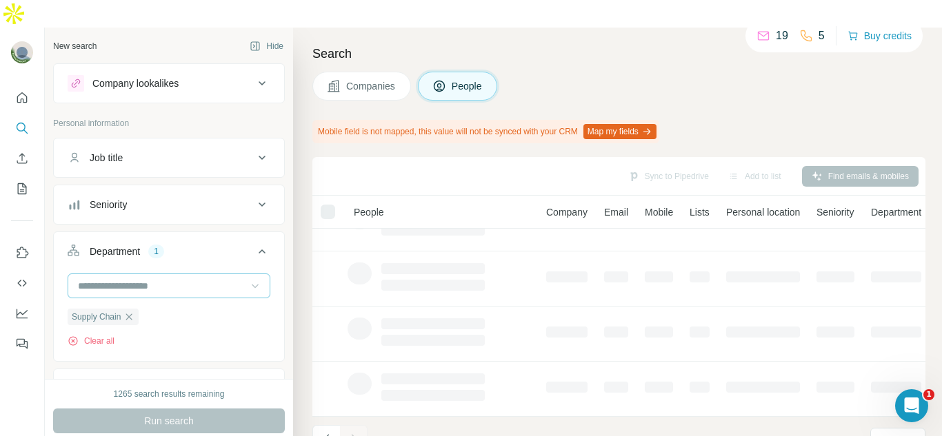
click at [349, 425] on div at bounding box center [354, 439] width 28 height 28
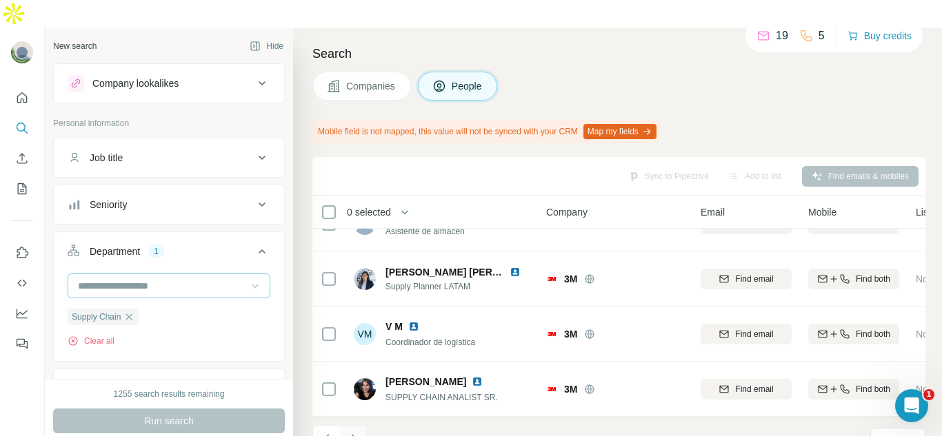
click at [349, 425] on button "Navigate to next page" at bounding box center [354, 439] width 28 height 28
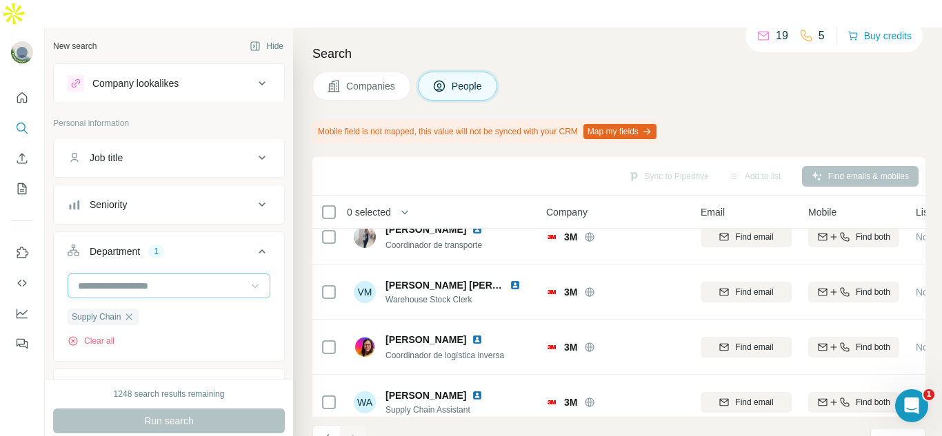
scroll to position [0, 6]
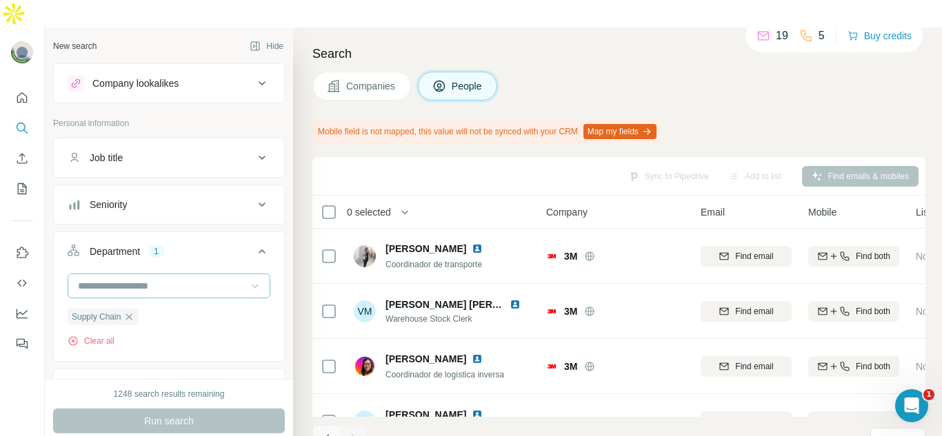
click at [328, 432] on icon "Navigate to previous page" at bounding box center [327, 439] width 14 height 14
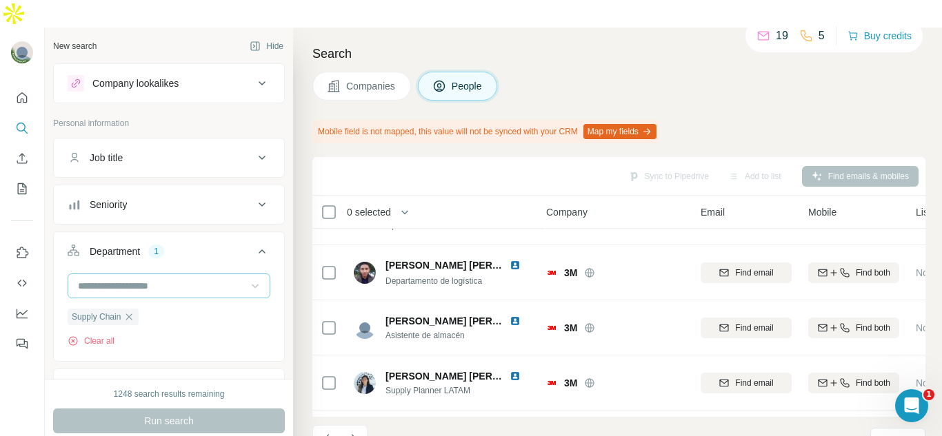
scroll to position [260, 6]
